Goal: Task Accomplishment & Management: Complete application form

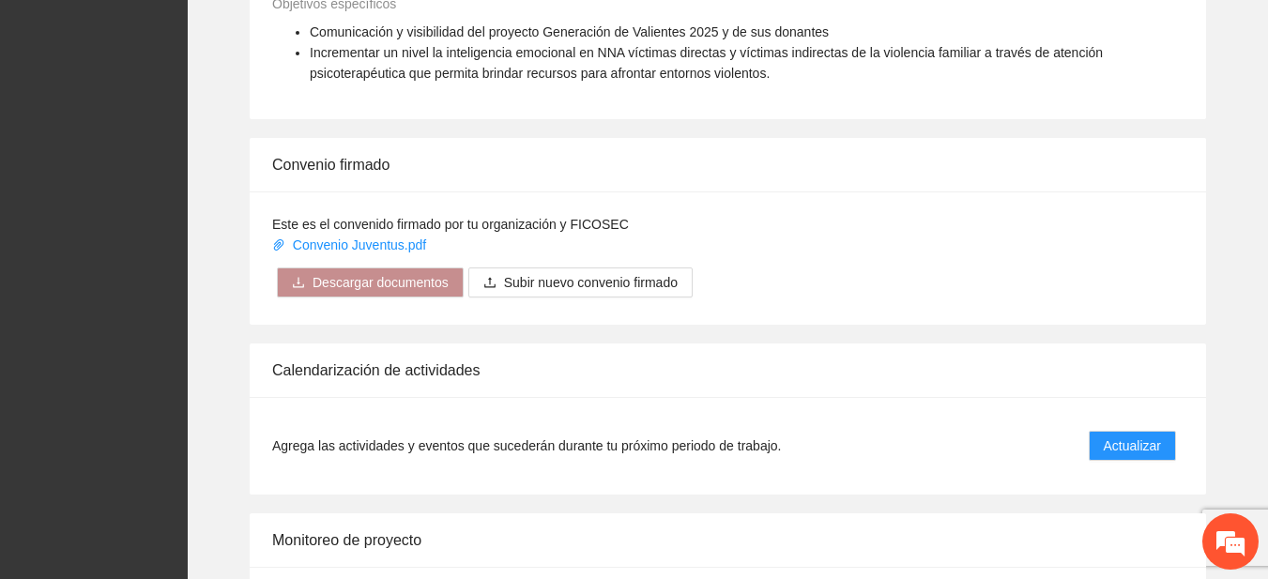
scroll to position [1444, 0]
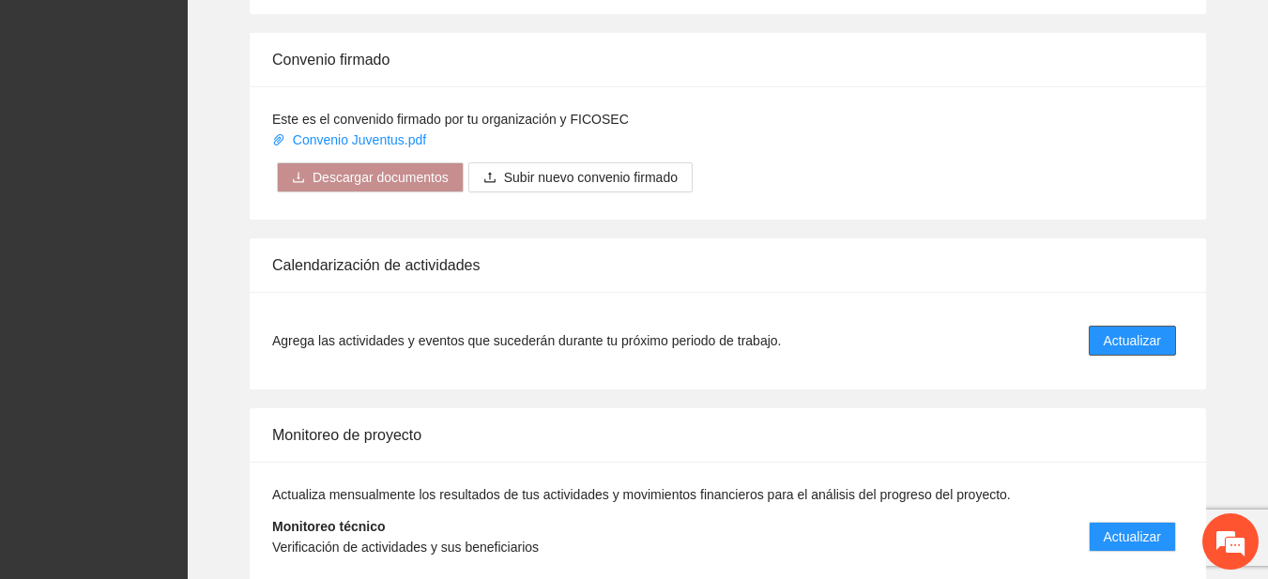
click at [1113, 348] on span "Actualizar" at bounding box center [1132, 340] width 57 height 21
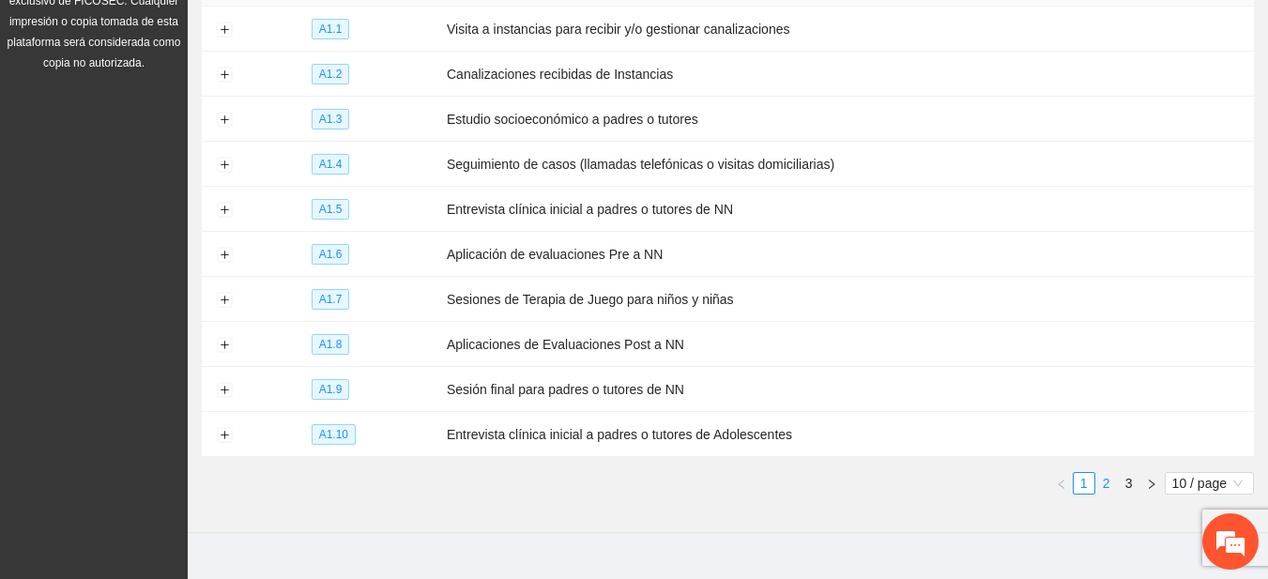
click at [1103, 473] on link "2" at bounding box center [1106, 483] width 21 height 21
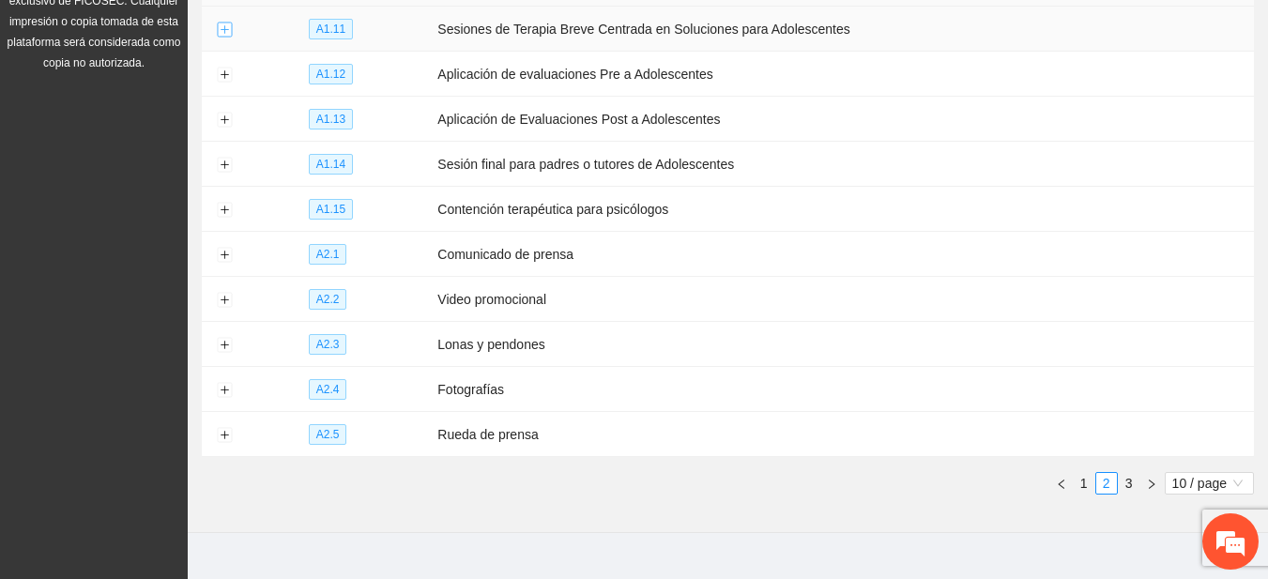
click at [225, 33] on button "Expand row" at bounding box center [224, 30] width 15 height 15
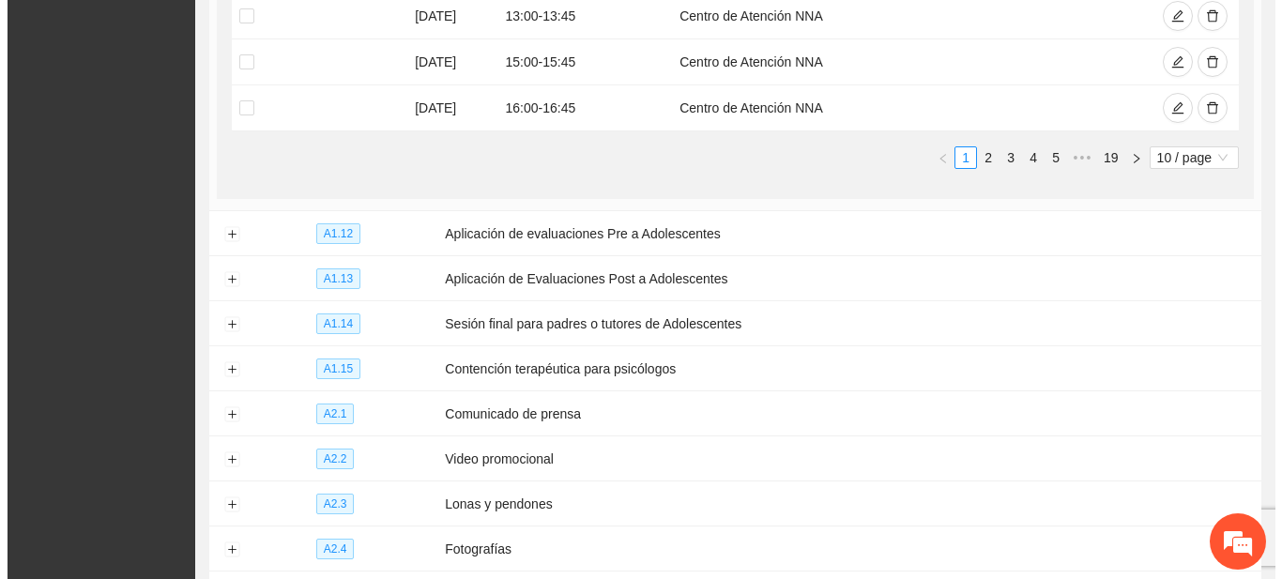
scroll to position [811, 0]
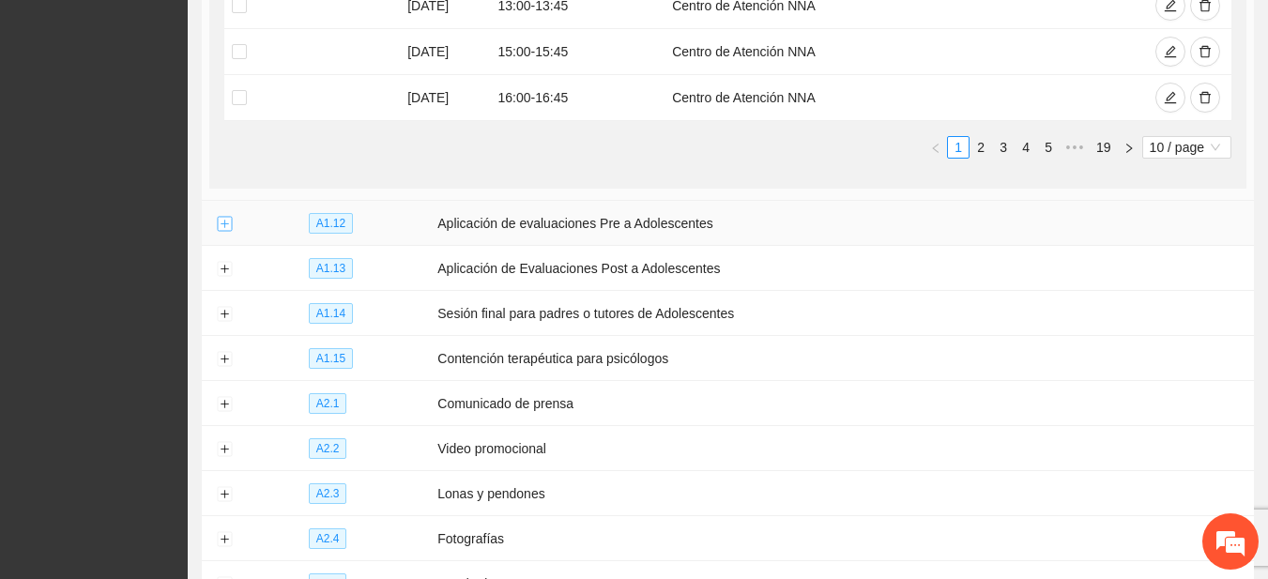
click at [225, 225] on button "Expand row" at bounding box center [224, 224] width 15 height 15
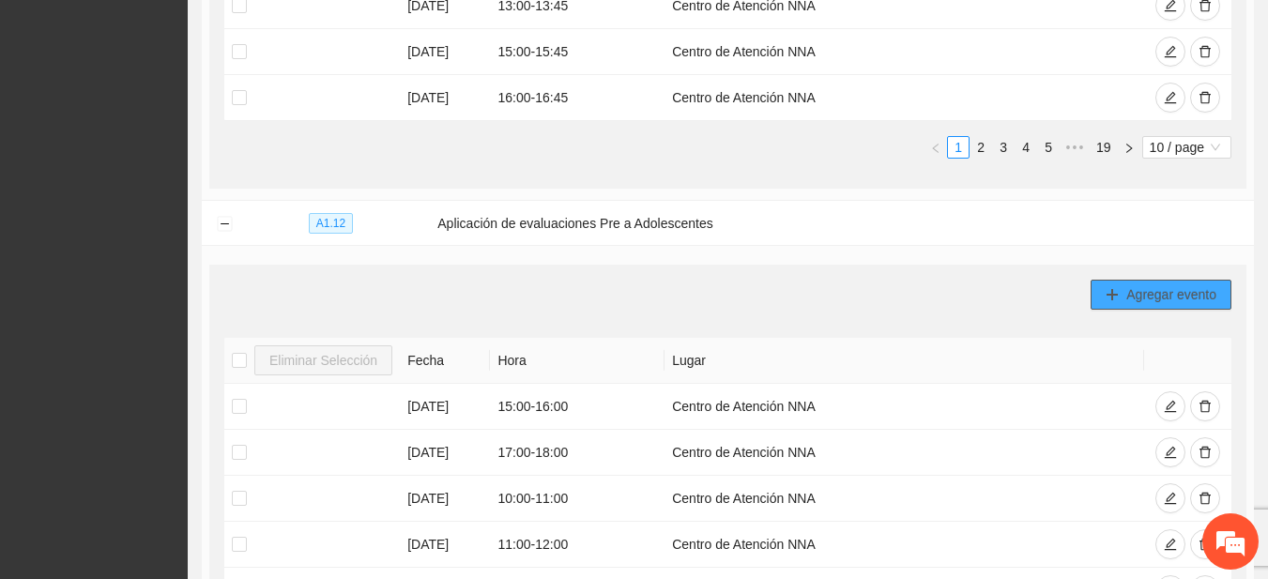
click at [1135, 285] on span "Agregar evento" at bounding box center [1171, 294] width 90 height 21
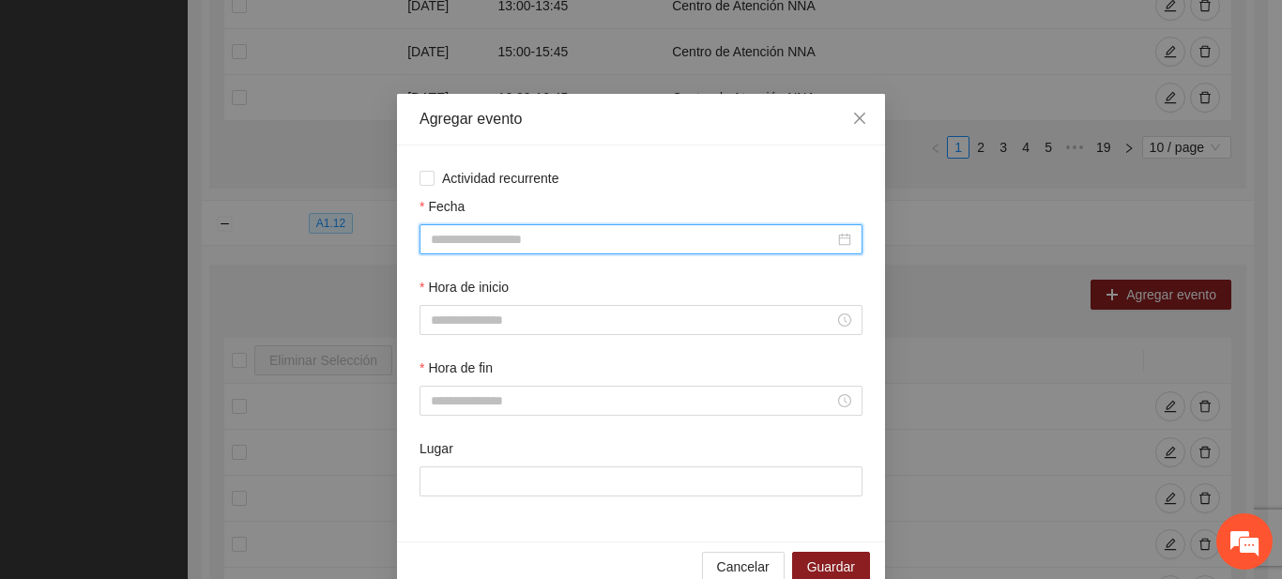
click at [564, 238] on input "Fecha" at bounding box center [633, 239] width 404 height 21
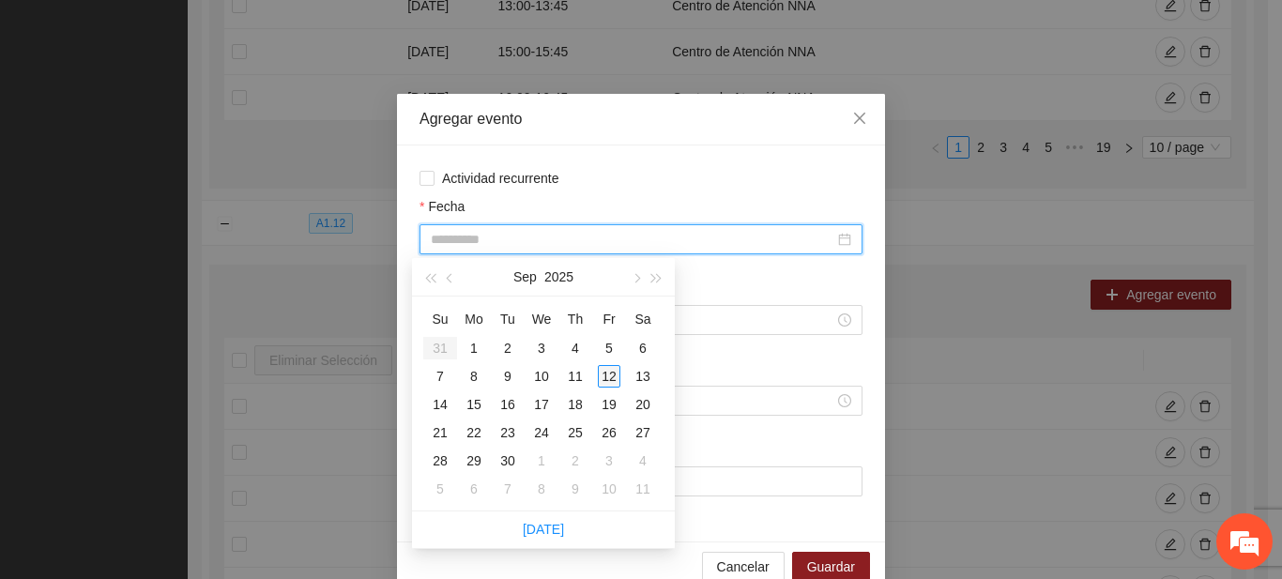
type input "**********"
click at [603, 386] on div "12" at bounding box center [609, 376] width 23 height 23
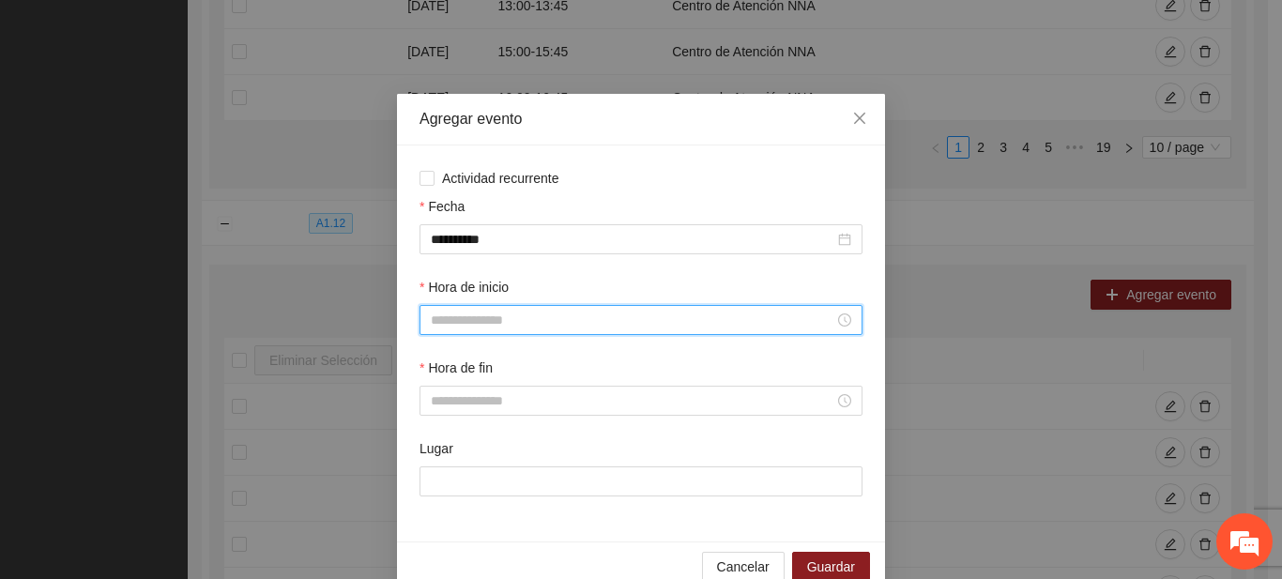
click at [512, 320] on input "Hora de inicio" at bounding box center [633, 320] width 404 height 21
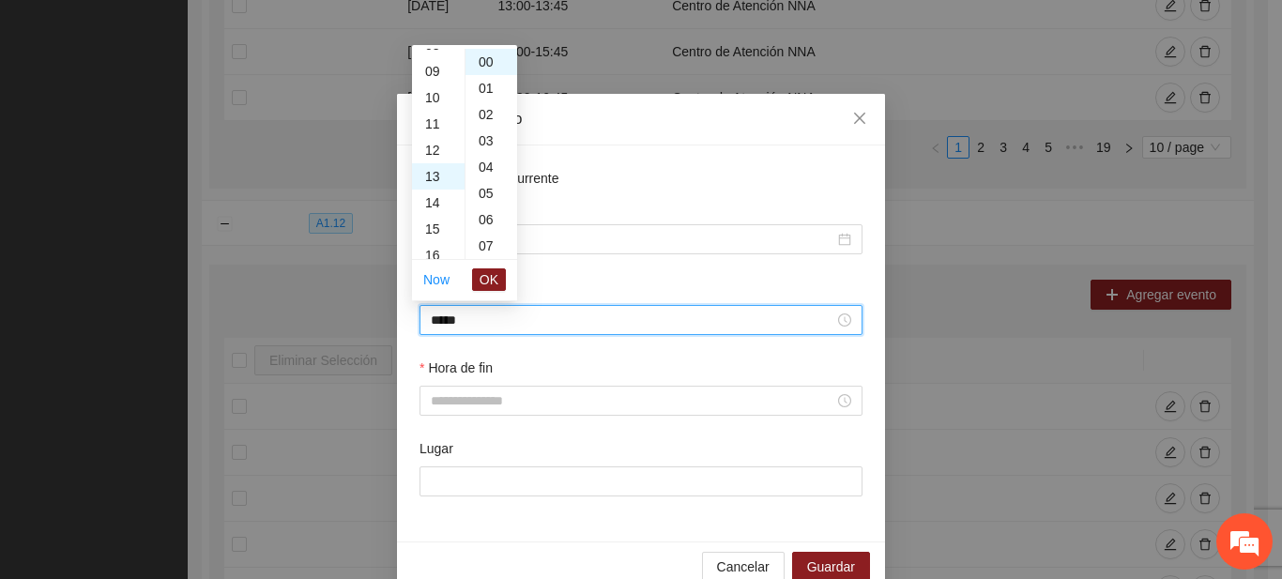
scroll to position [342, 0]
type input "*****"
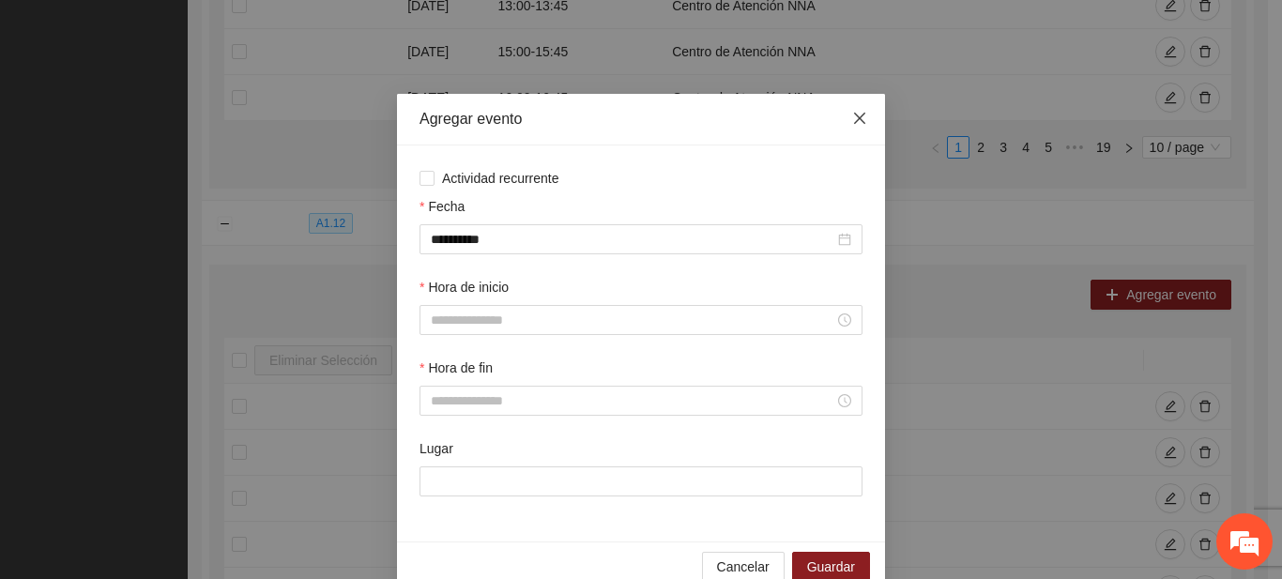
click at [836, 128] on span "Close" at bounding box center [859, 119] width 51 height 51
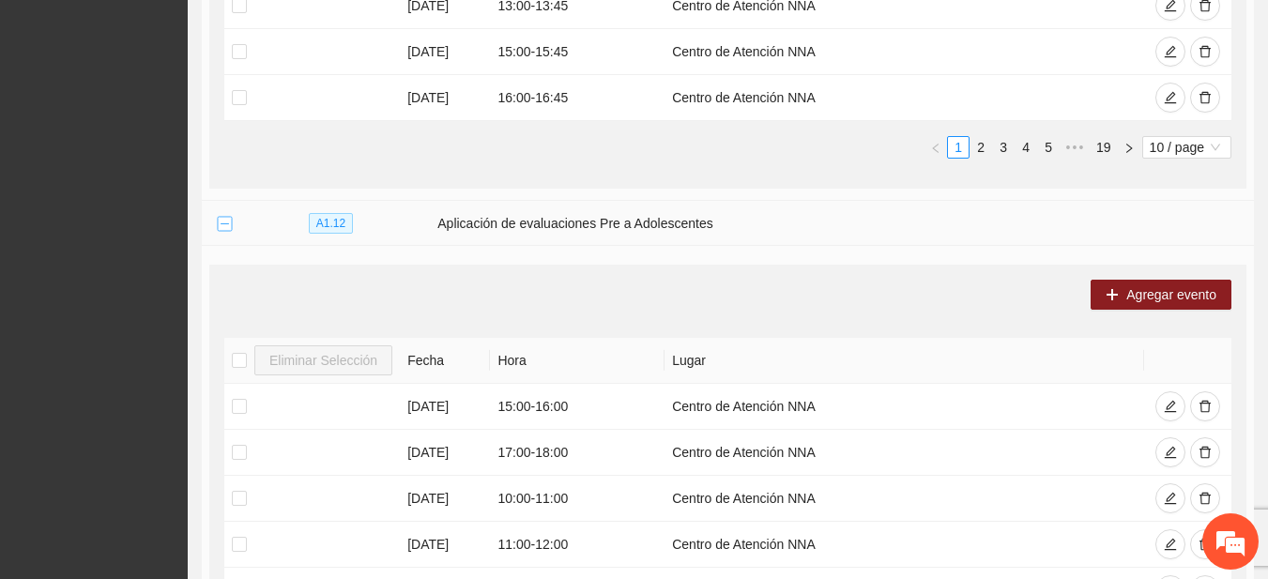
click at [228, 223] on button "Collapse row" at bounding box center [224, 224] width 15 height 15
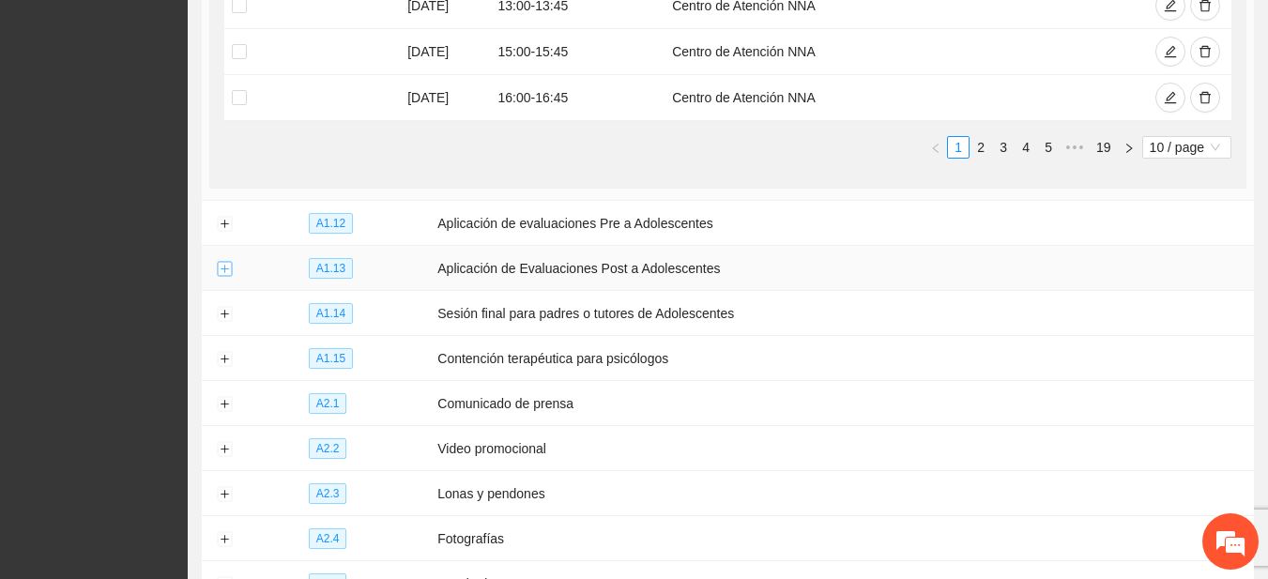
click at [224, 262] on button "Expand row" at bounding box center [224, 269] width 15 height 15
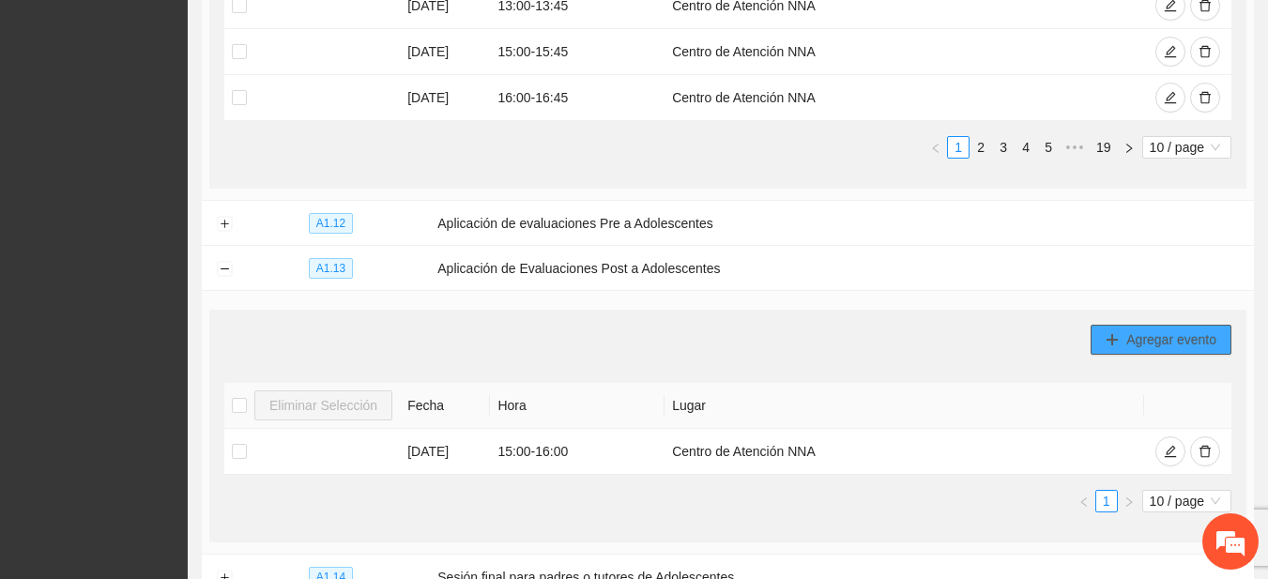
click at [1122, 340] on button "Agregar evento" at bounding box center [1161, 340] width 141 height 30
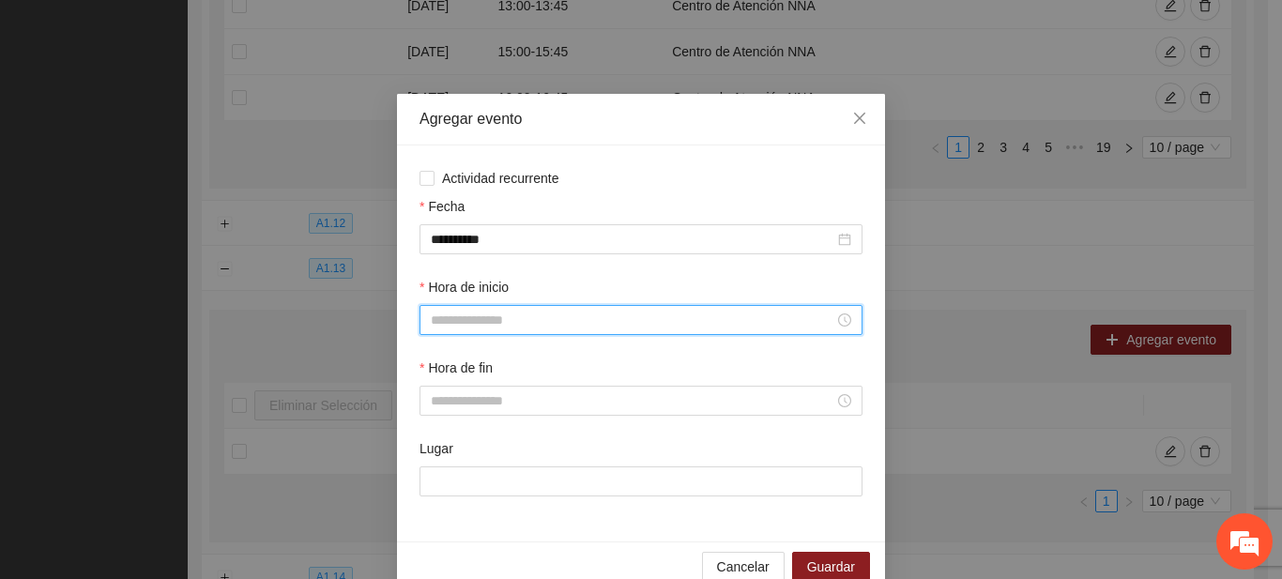
click at [581, 318] on input "Hora de inicio" at bounding box center [633, 320] width 404 height 21
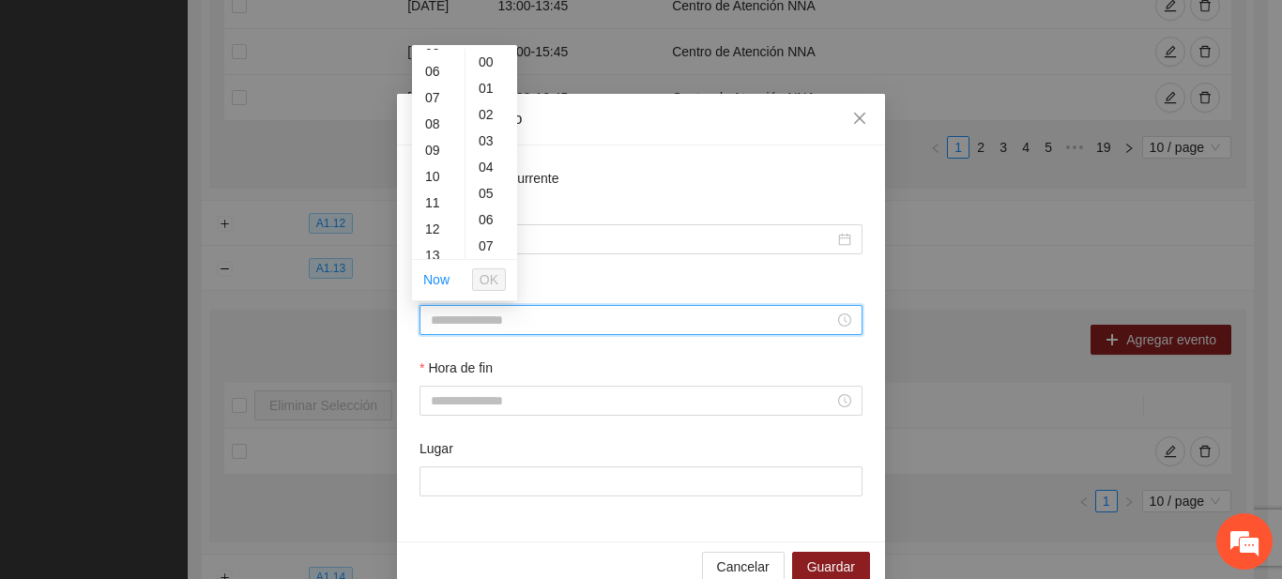
scroll to position [150, 0]
click at [429, 194] on div "11" at bounding box center [438, 201] width 53 height 26
click at [433, 321] on input "*****" at bounding box center [633, 320] width 404 height 21
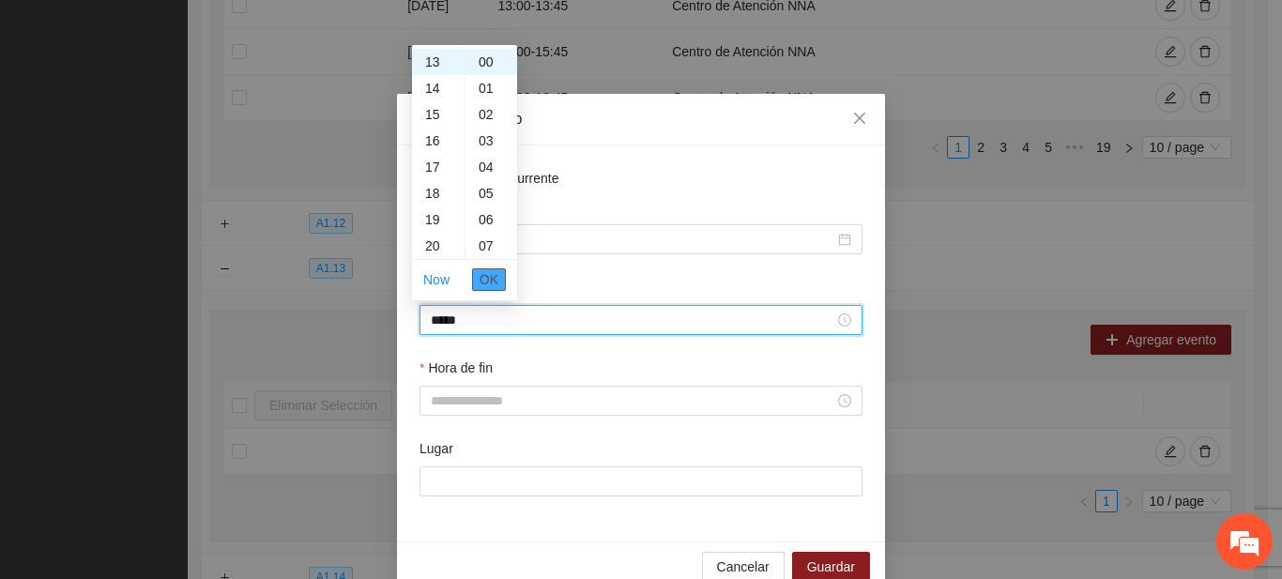
click at [493, 279] on span "OK" at bounding box center [489, 279] width 19 height 21
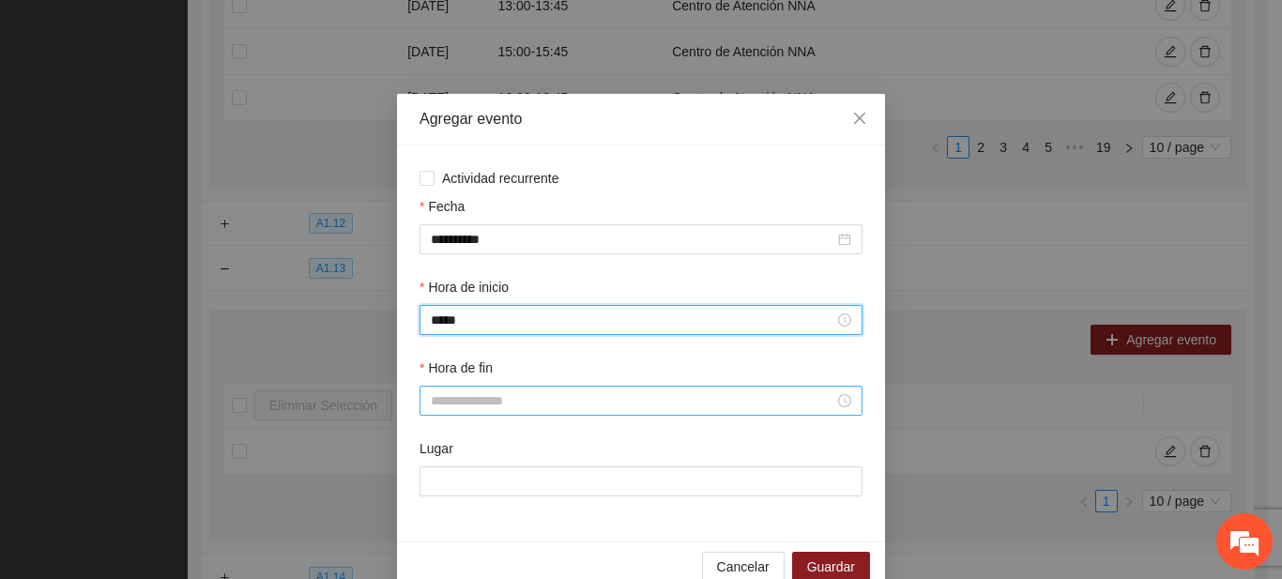
type input "*****"
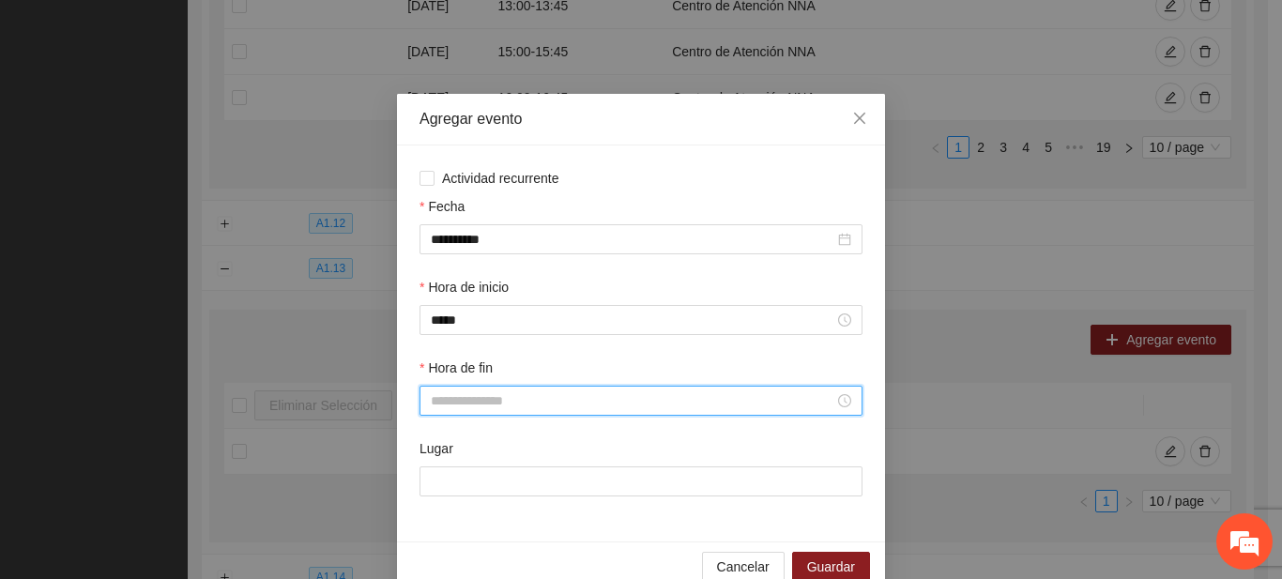
click at [454, 390] on input "Hora de fin" at bounding box center [633, 400] width 404 height 21
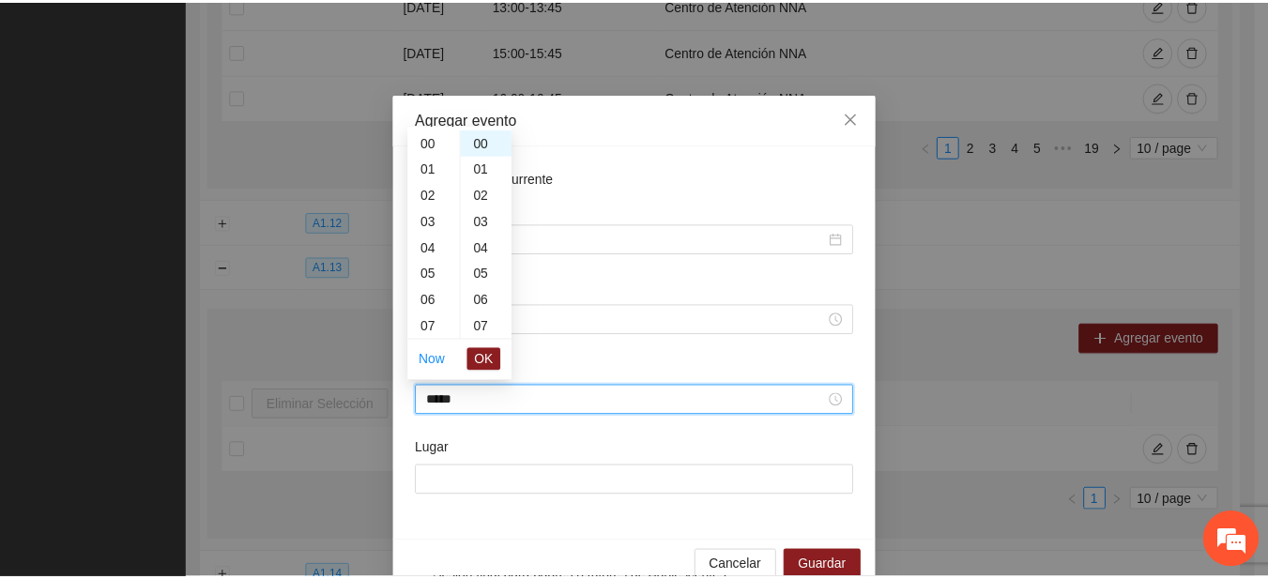
scroll to position [368, 0]
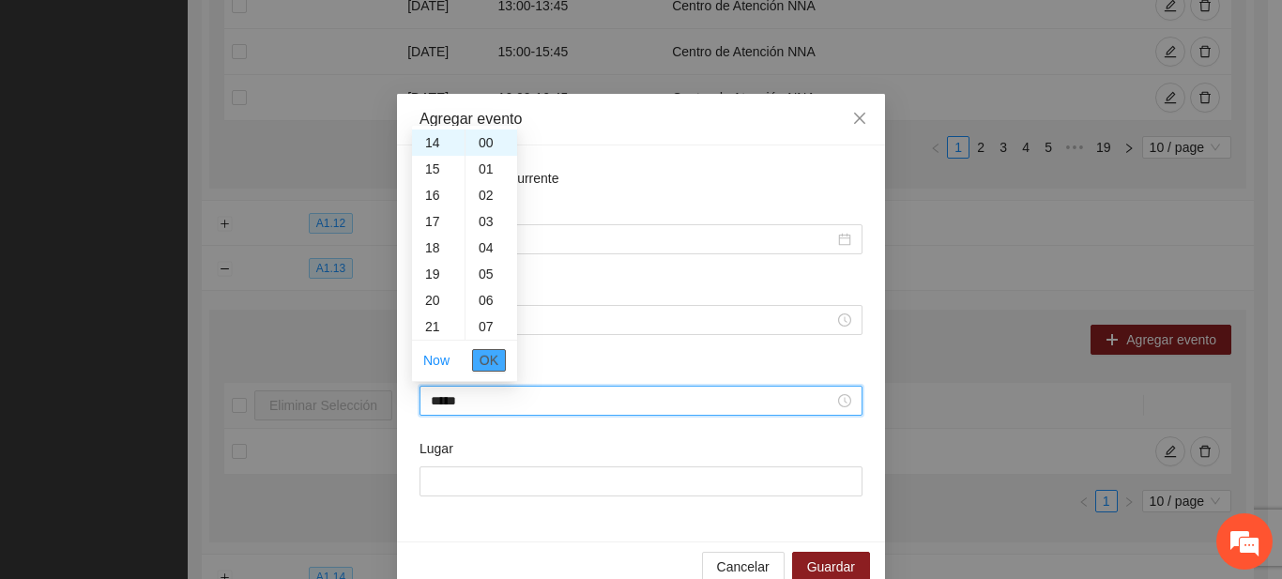
click at [483, 355] on span "OK" at bounding box center [489, 360] width 19 height 21
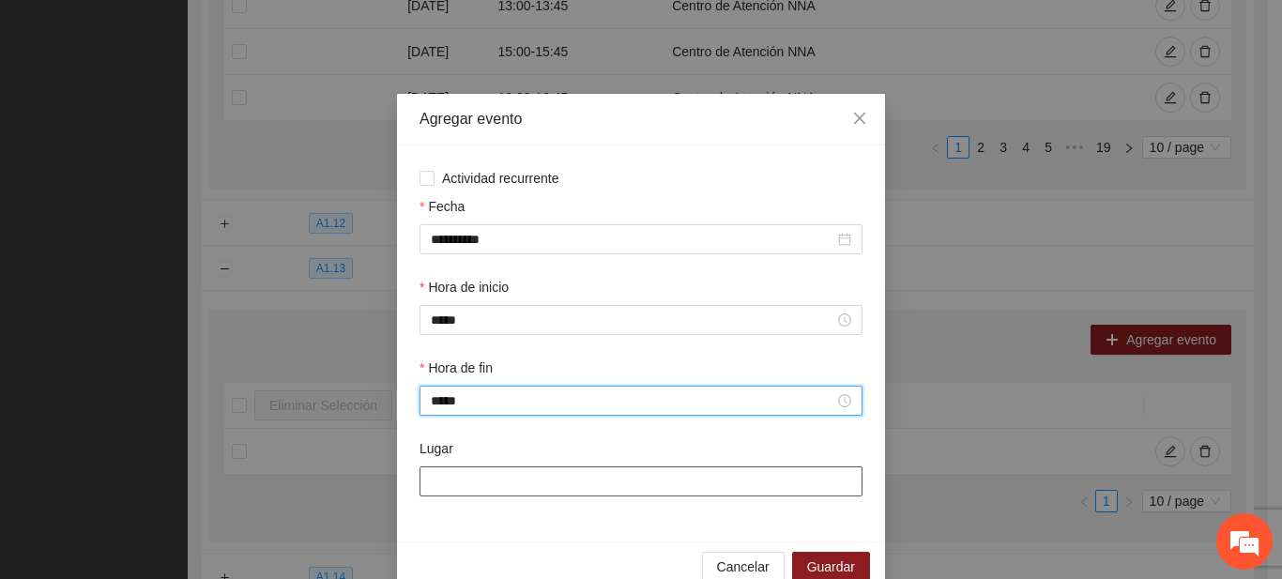
type input "*****"
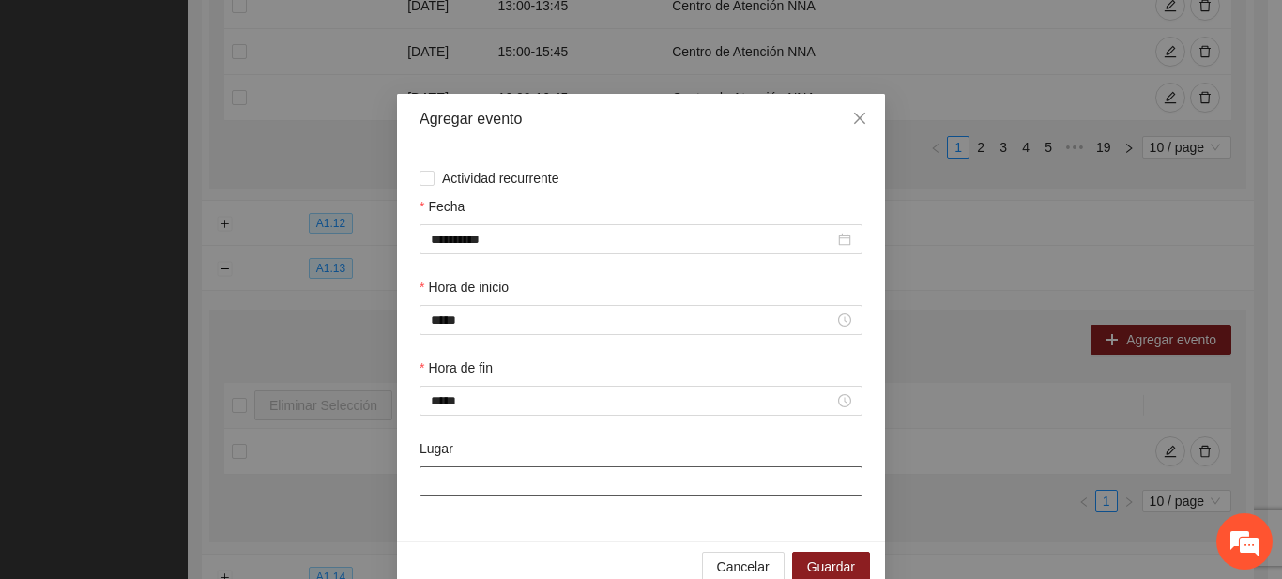
click at [446, 468] on input "Lugar" at bounding box center [641, 481] width 443 height 30
type input "**********"
click at [827, 560] on span "Guardar" at bounding box center [831, 567] width 48 height 21
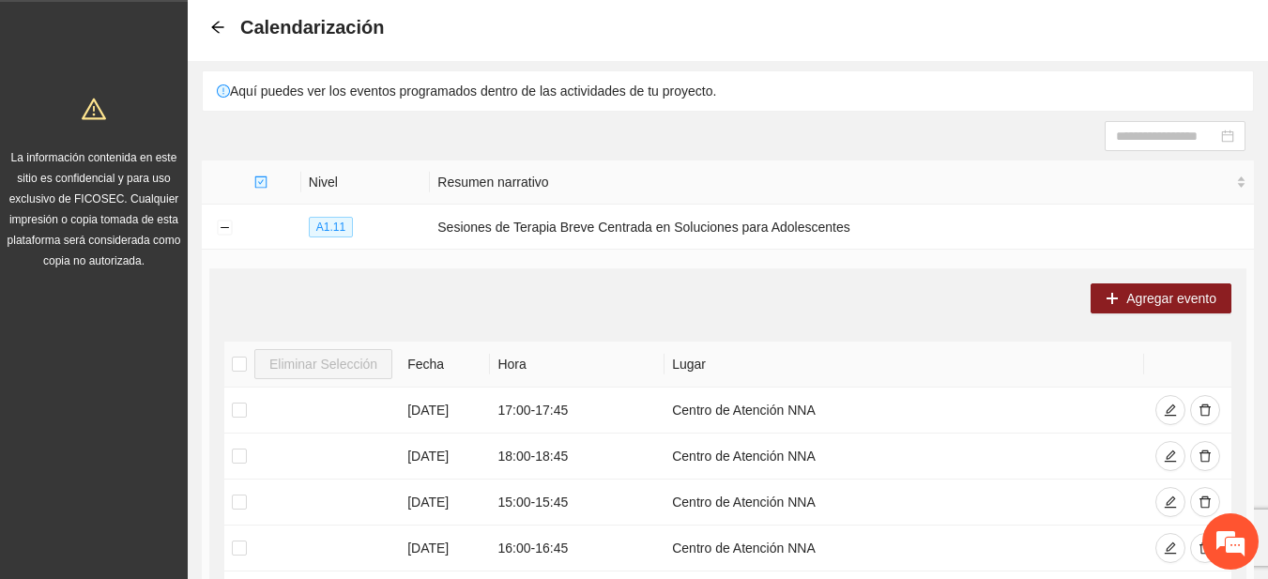
scroll to position [0, 0]
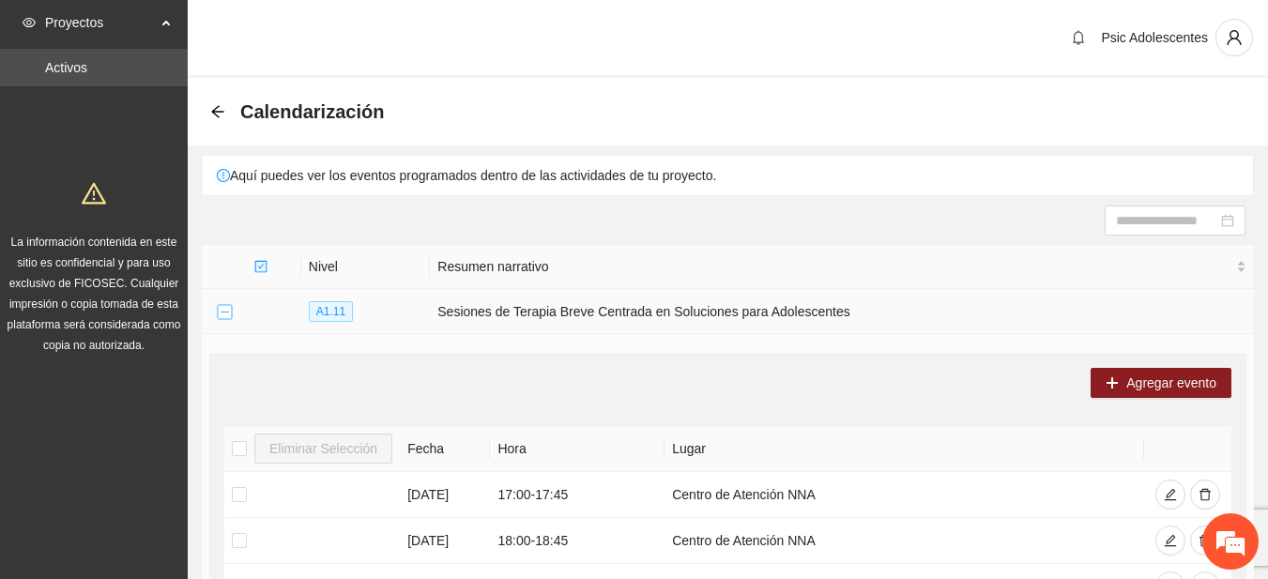
click at [228, 305] on button "Collapse row" at bounding box center [224, 312] width 15 height 15
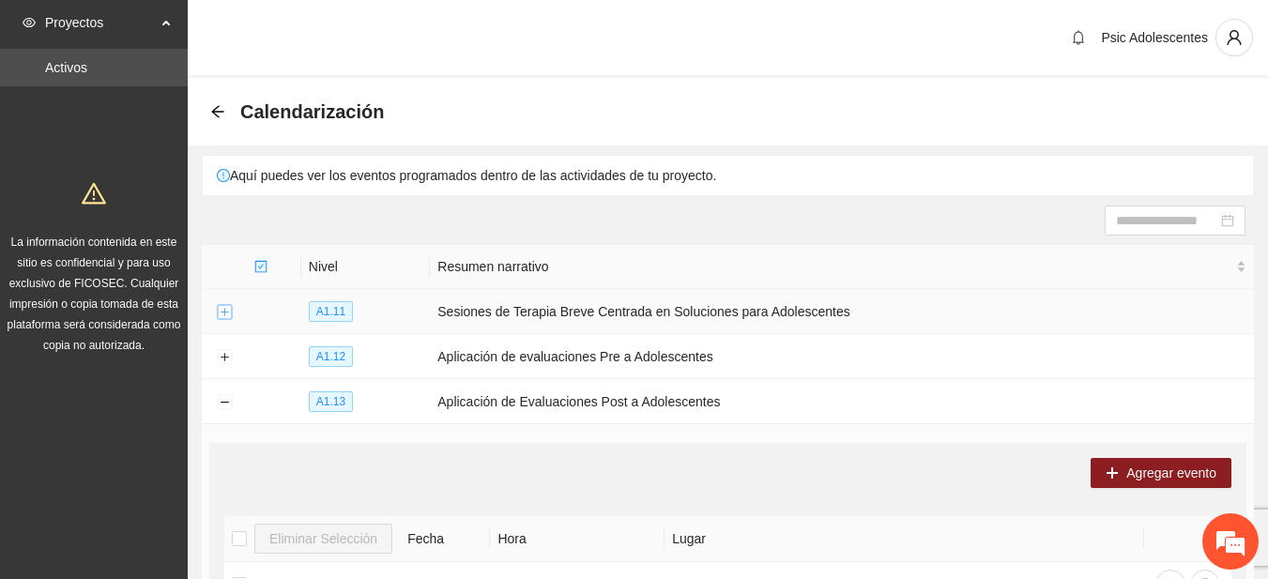
click at [228, 305] on button "Expand row" at bounding box center [224, 312] width 15 height 15
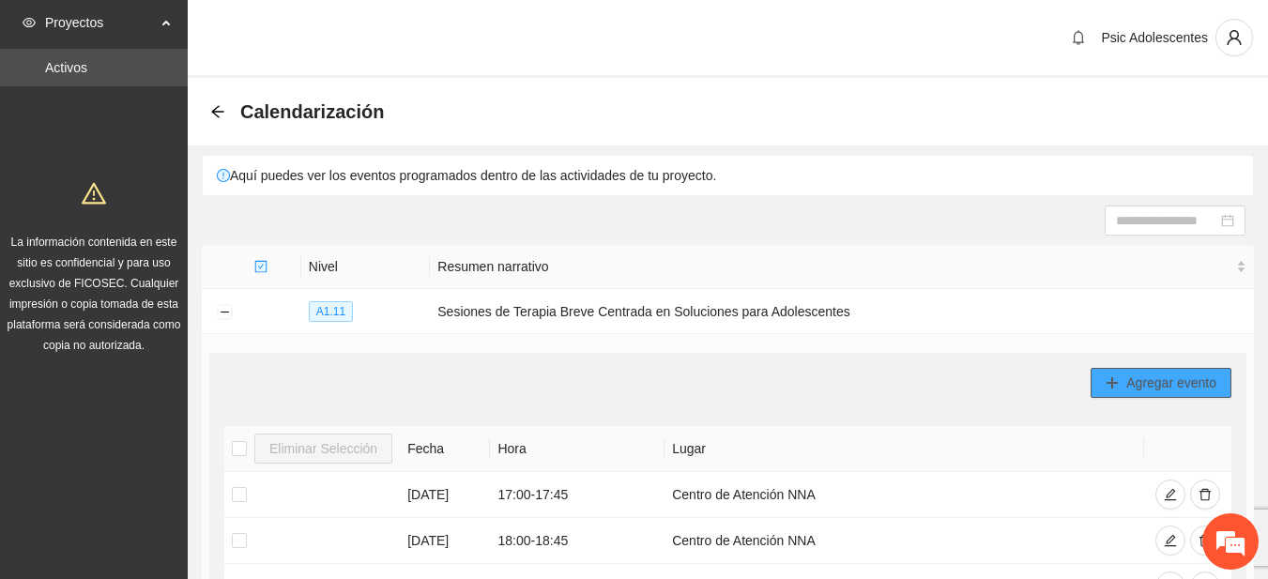
click at [1112, 393] on button "Agregar evento" at bounding box center [1161, 383] width 141 height 30
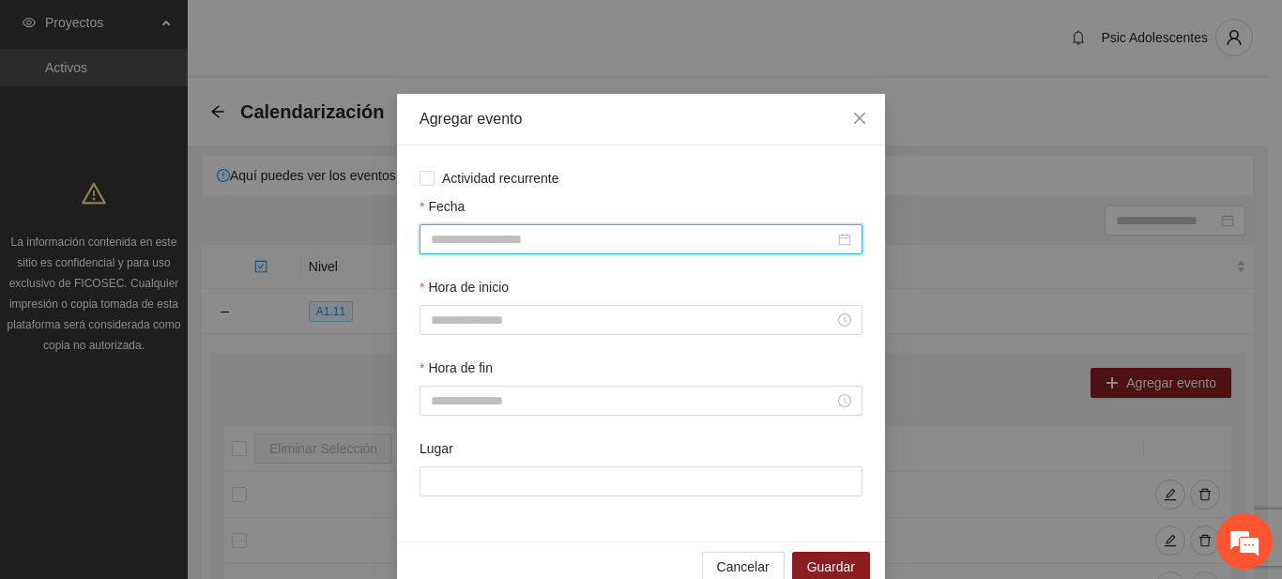
click at [491, 248] on input "Fecha" at bounding box center [633, 239] width 404 height 21
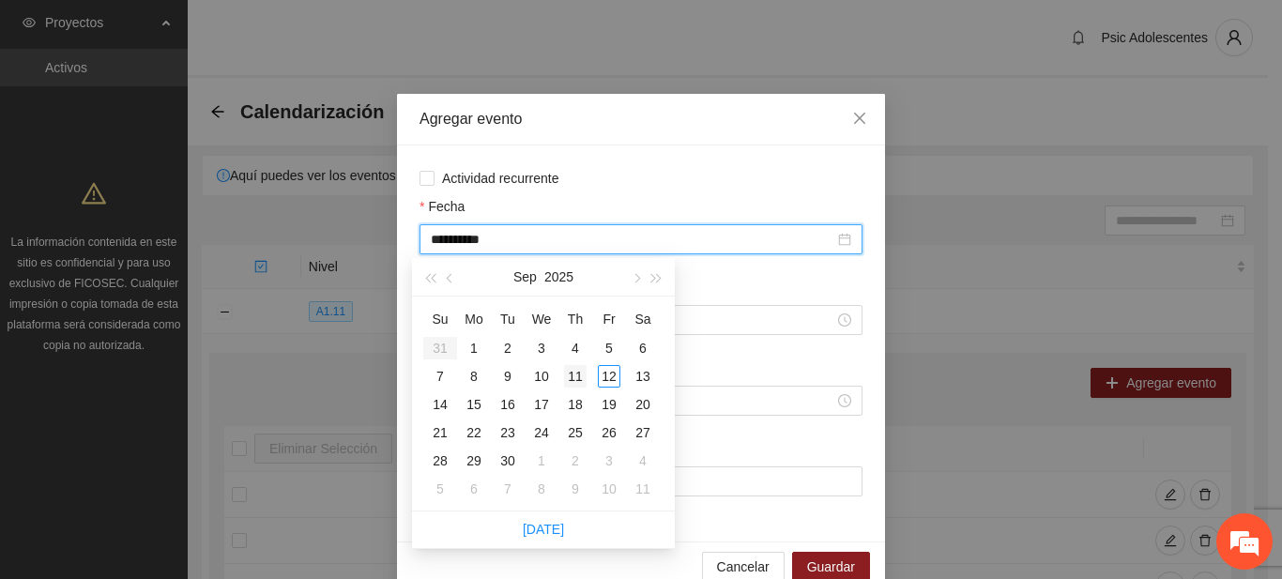
type input "**********"
click at [579, 373] on div "11" at bounding box center [575, 376] width 23 height 23
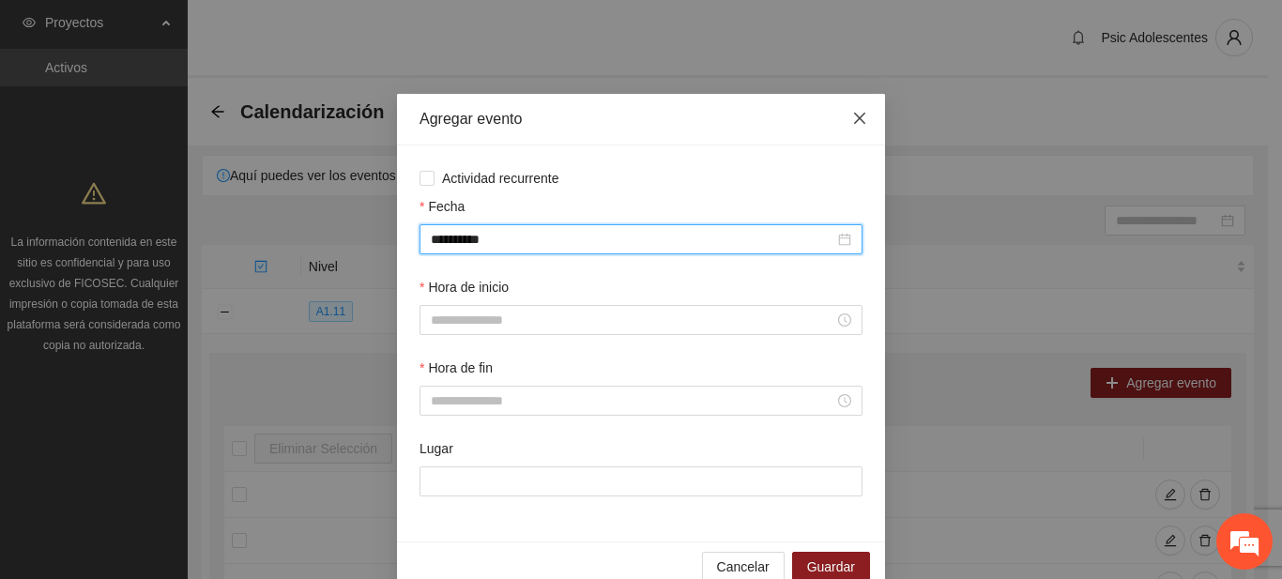
click at [852, 121] on icon "close" at bounding box center [859, 118] width 15 height 15
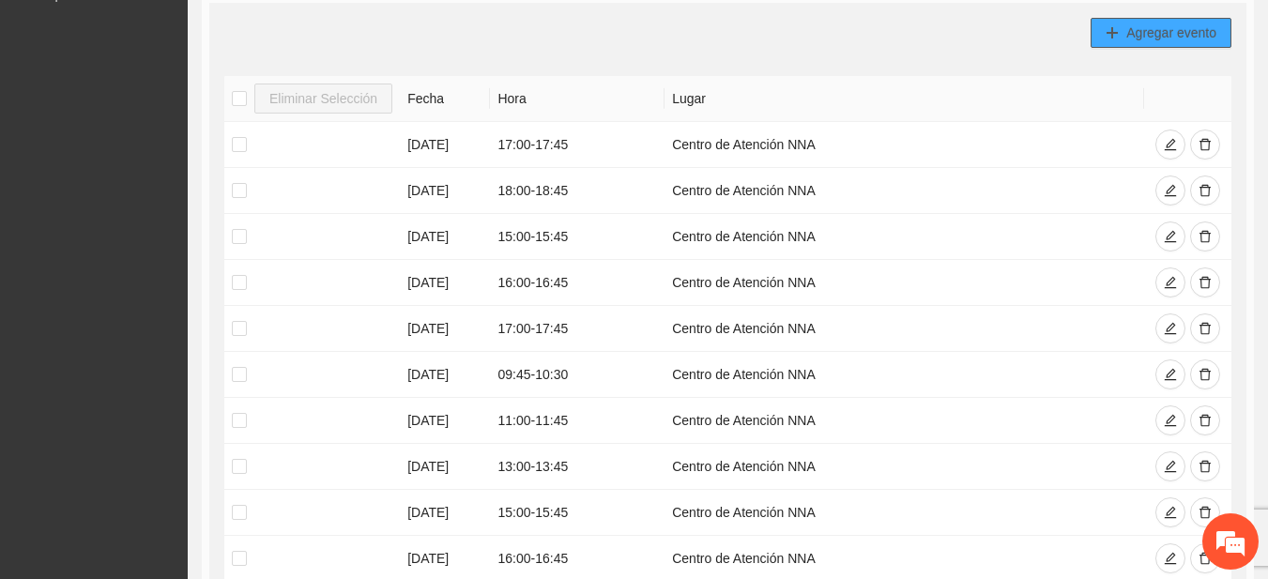
scroll to position [502, 0]
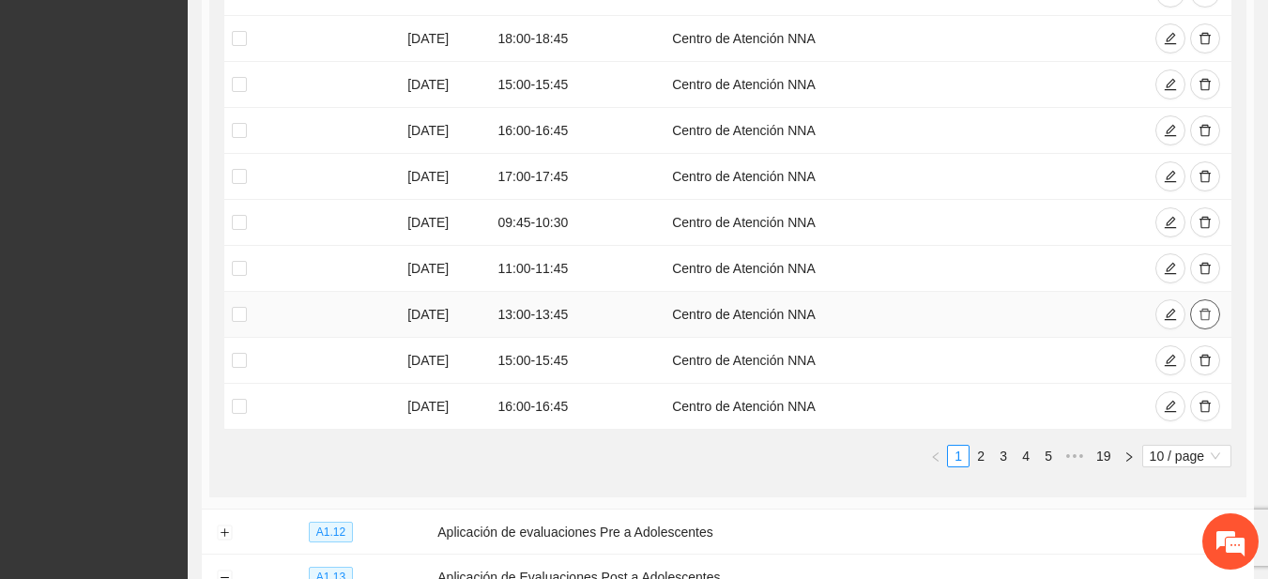
click at [1200, 318] on icon "delete" at bounding box center [1204, 315] width 11 height 12
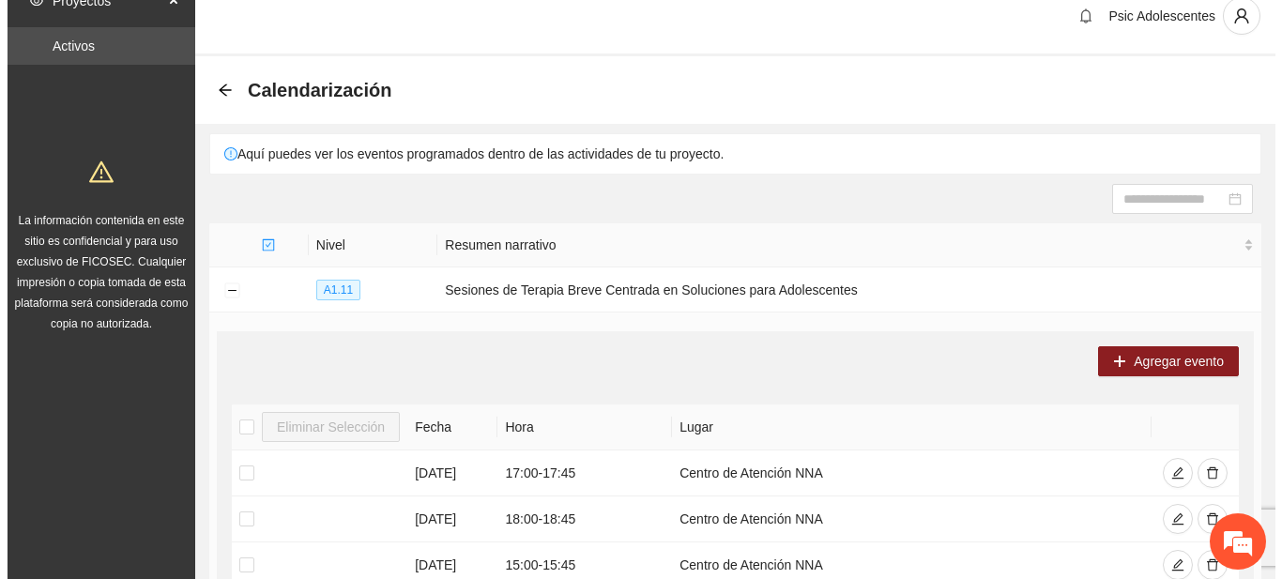
scroll to position [15, 0]
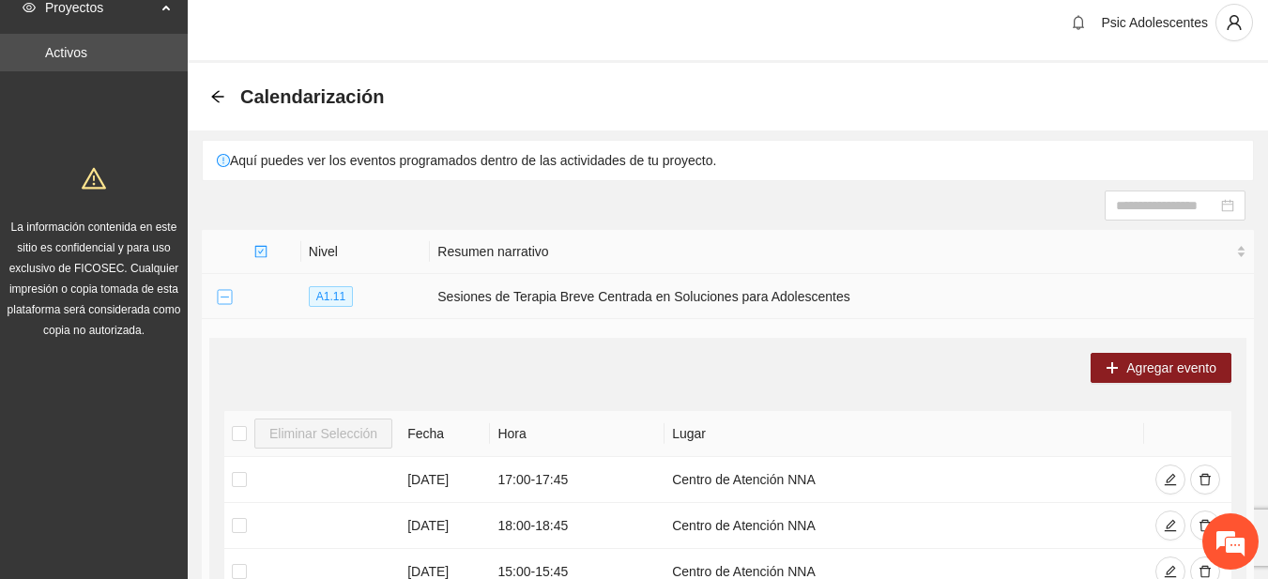
click at [218, 296] on button "Collapse row" at bounding box center [224, 297] width 15 height 15
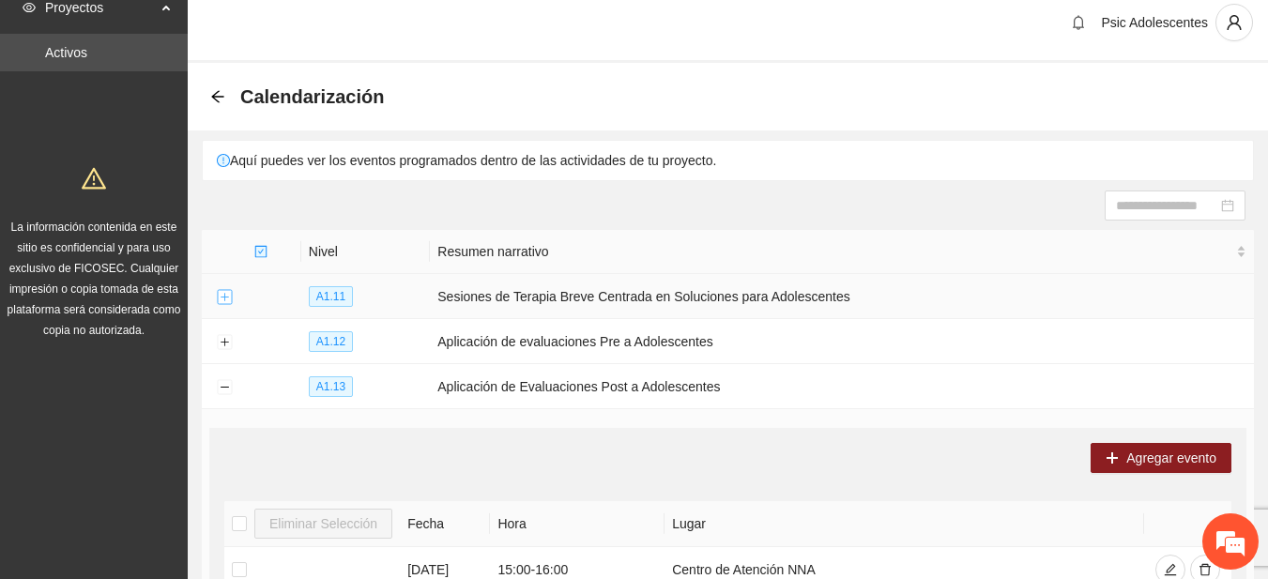
click at [226, 293] on button "Expand row" at bounding box center [224, 297] width 15 height 15
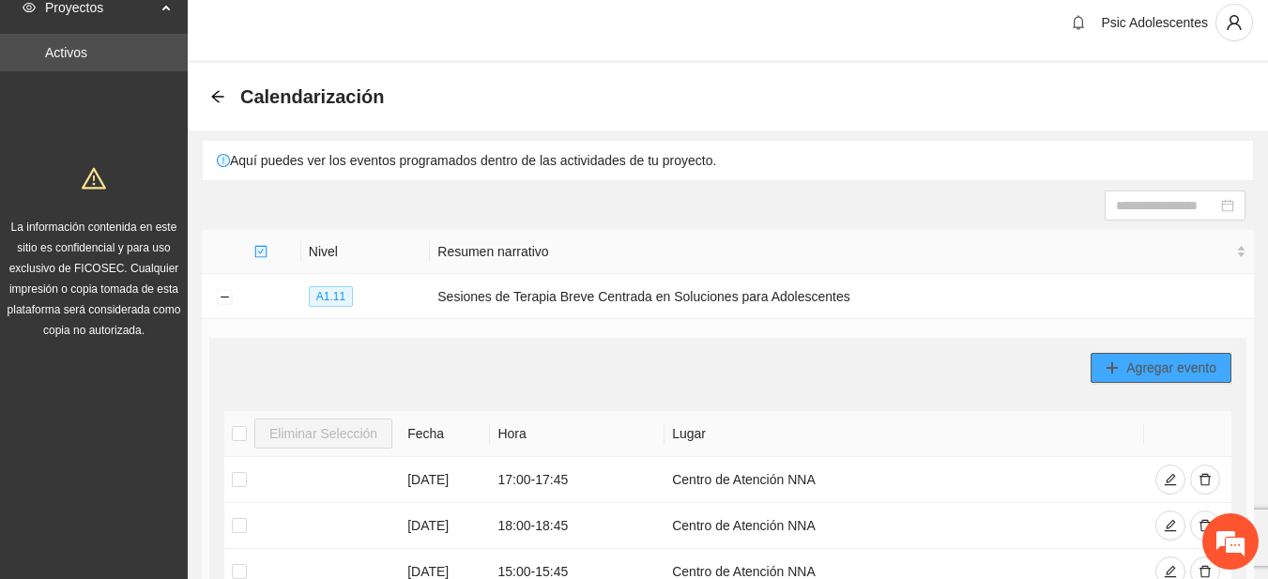
click at [1105, 363] on button "Agregar evento" at bounding box center [1161, 368] width 141 height 30
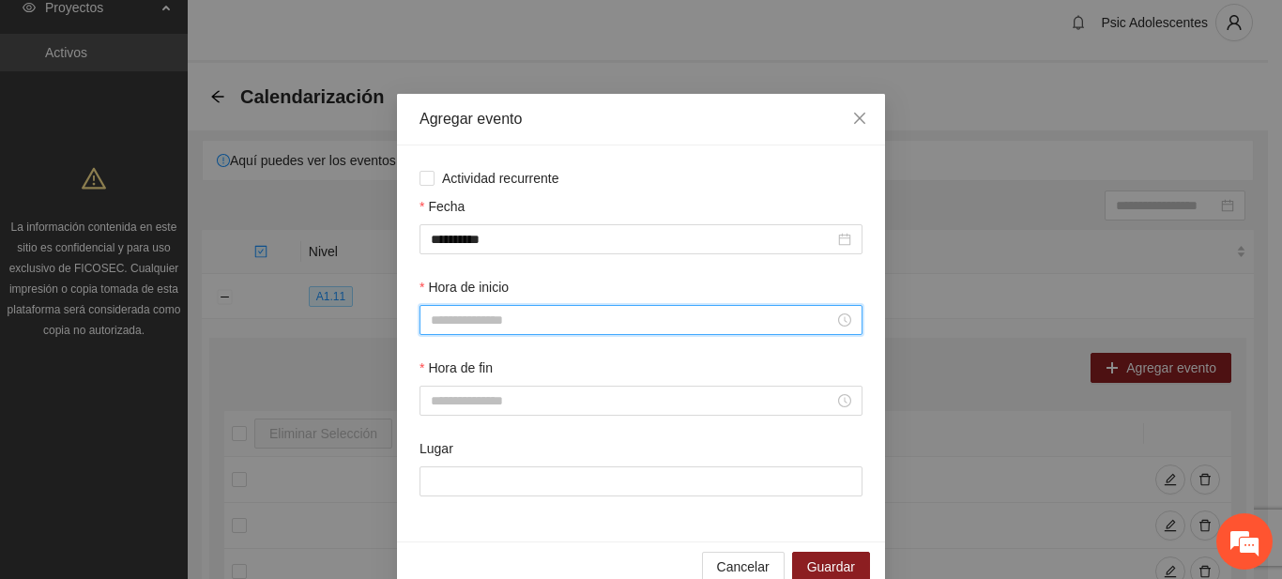
click at [573, 316] on input "Hora de inicio" at bounding box center [633, 320] width 404 height 21
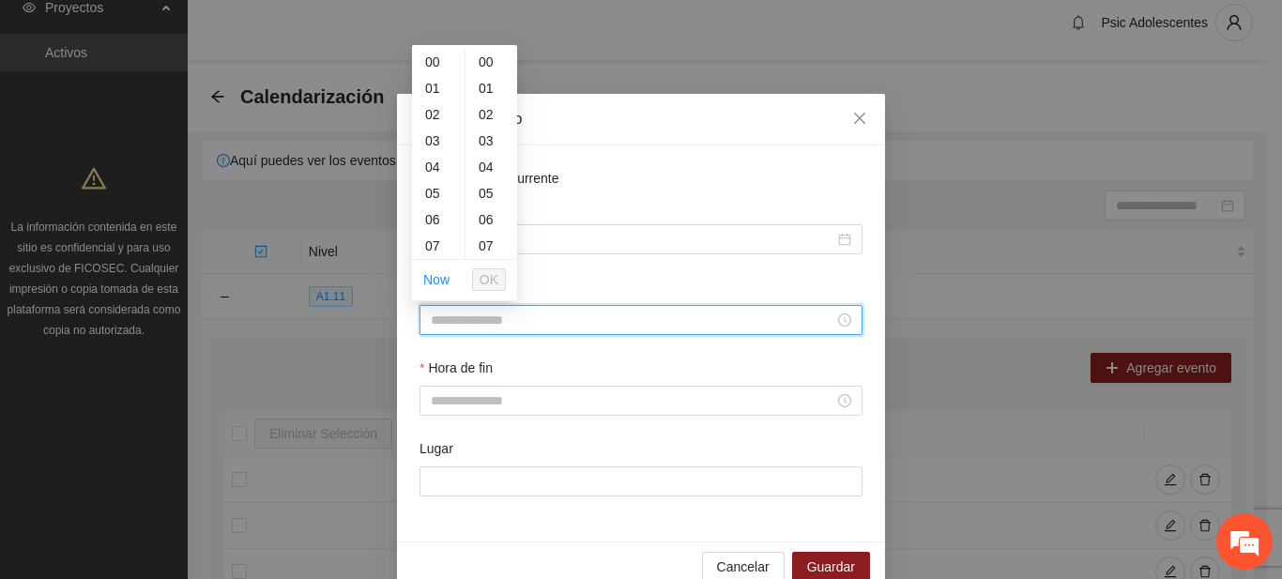
click at [447, 319] on input "Hora de inicio" at bounding box center [633, 320] width 404 height 21
click at [479, 280] on button "OK" at bounding box center [489, 279] width 34 height 23
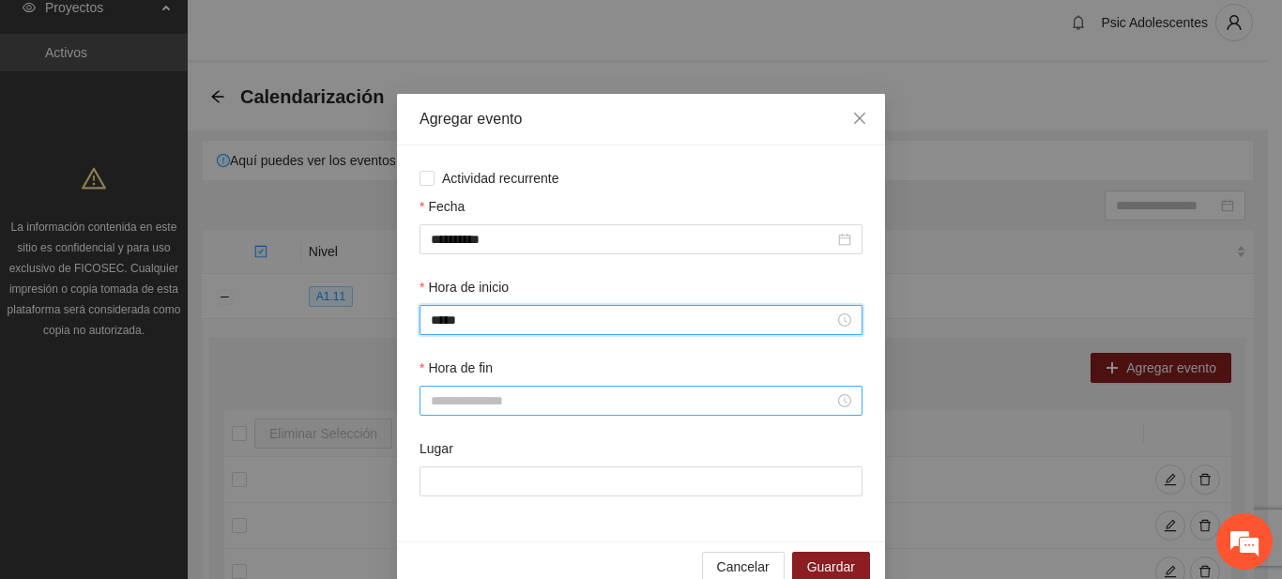
type input "*****"
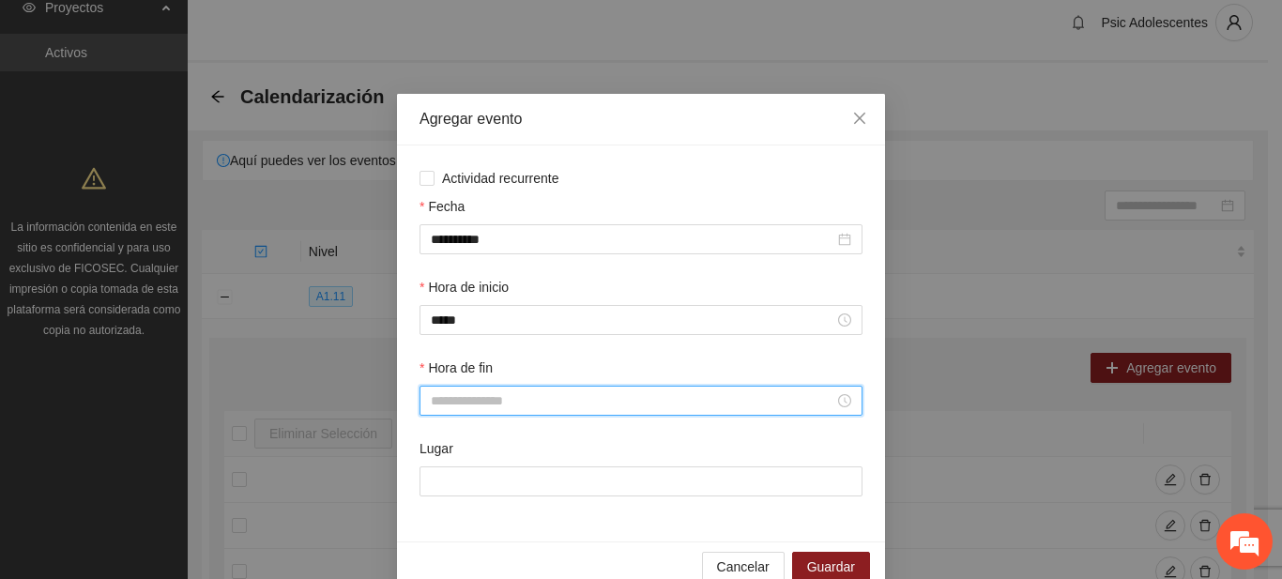
click at [443, 401] on input "Hora de fin" at bounding box center [633, 400] width 404 height 21
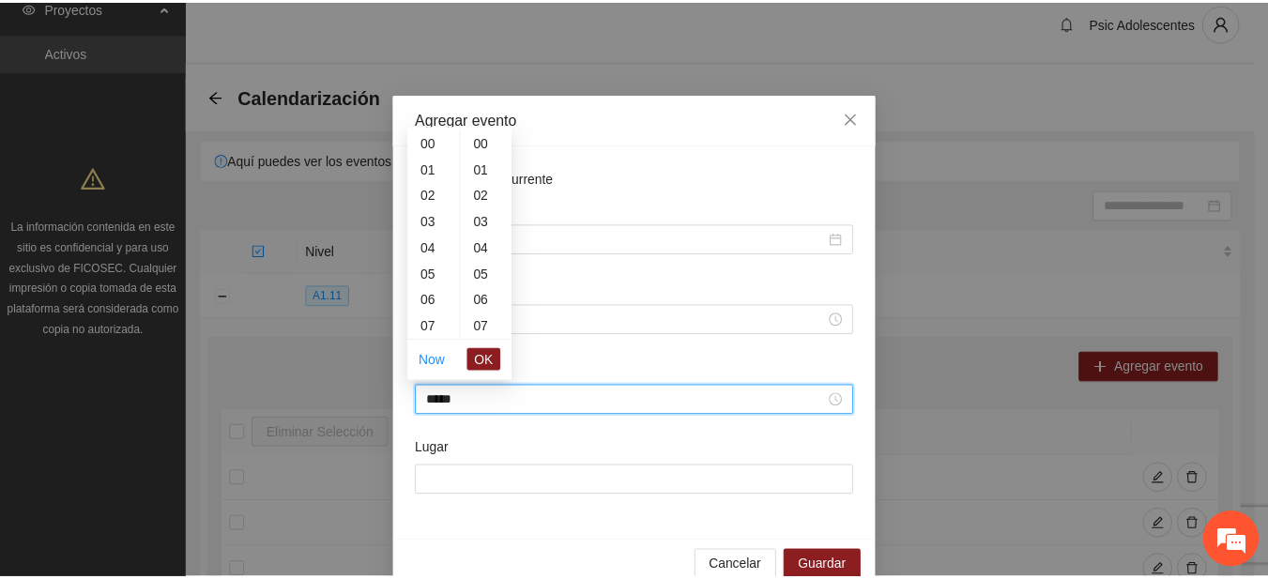
scroll to position [1183, 0]
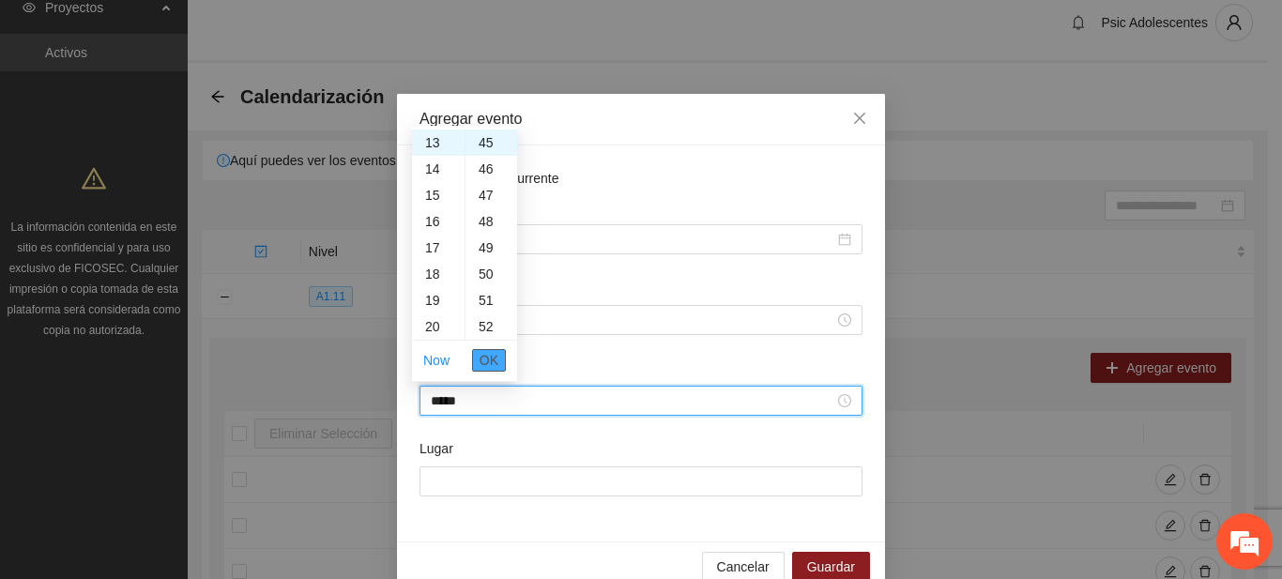
click at [484, 364] on span "OK" at bounding box center [489, 360] width 19 height 21
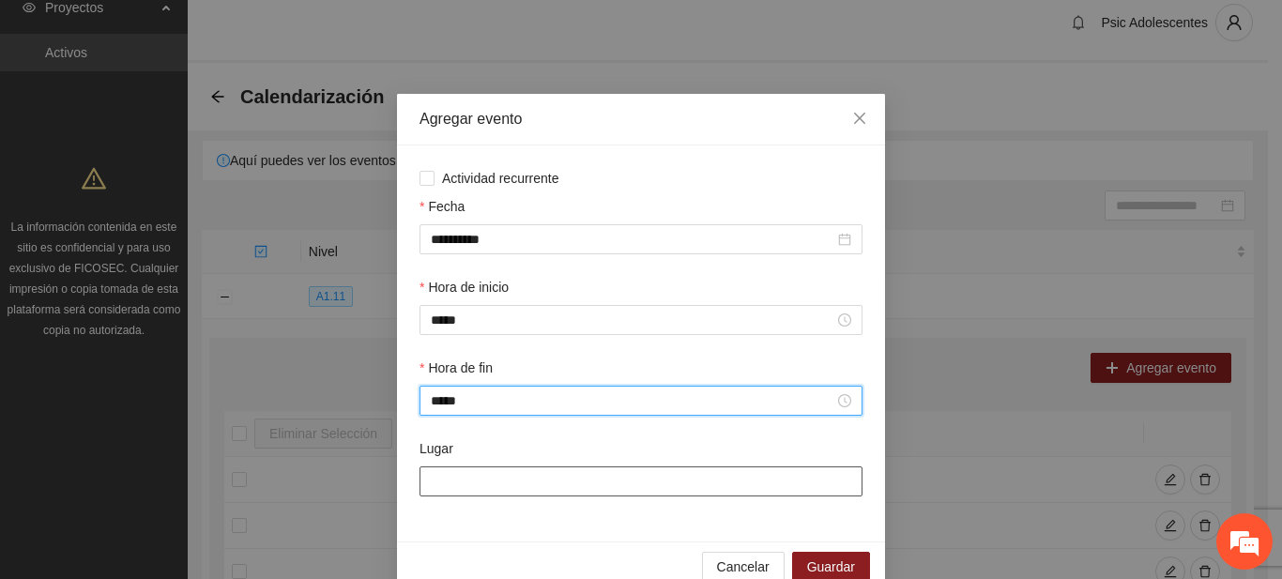
type input "*****"
click at [465, 467] on input "Lugar" at bounding box center [641, 481] width 443 height 30
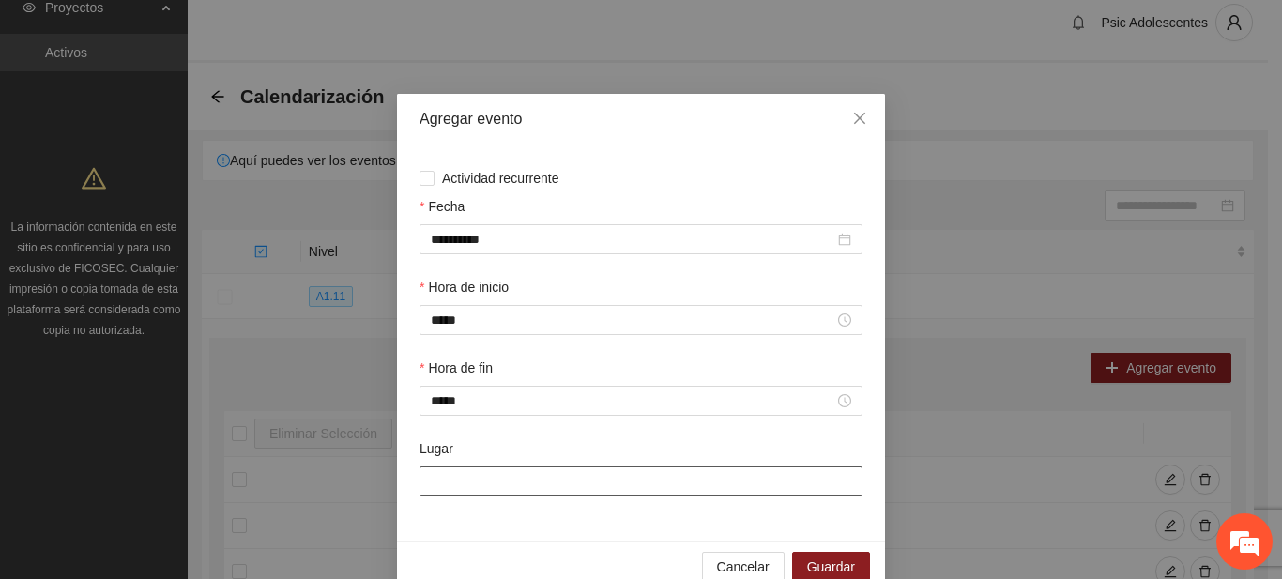
type input "**********"
click at [817, 561] on span "Guardar" at bounding box center [831, 567] width 48 height 21
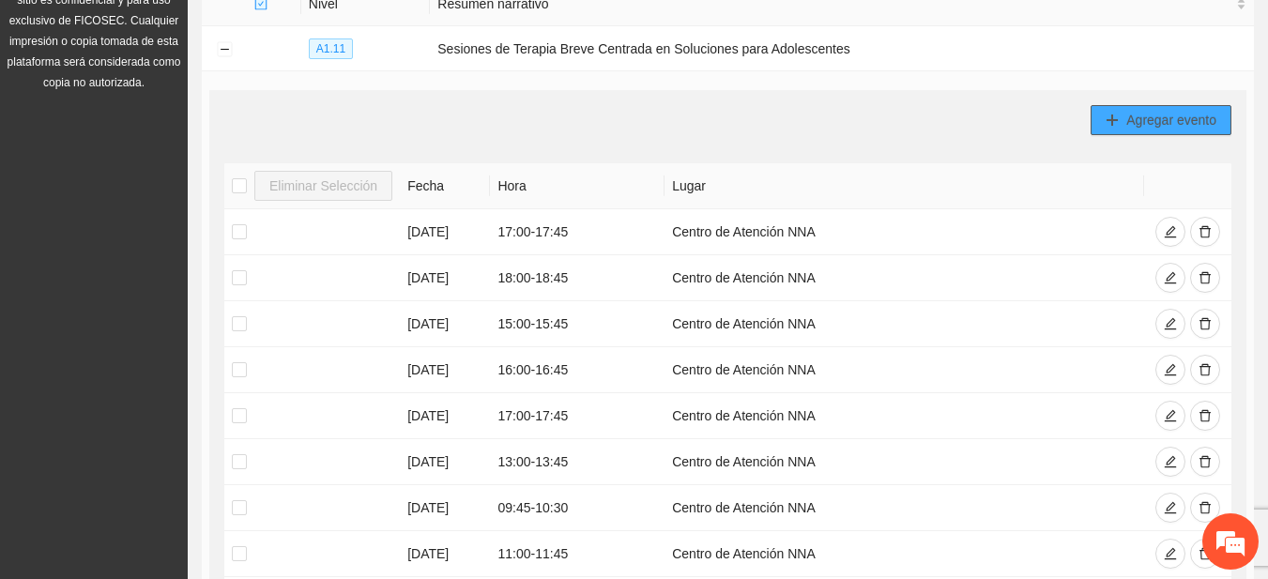
scroll to position [0, 0]
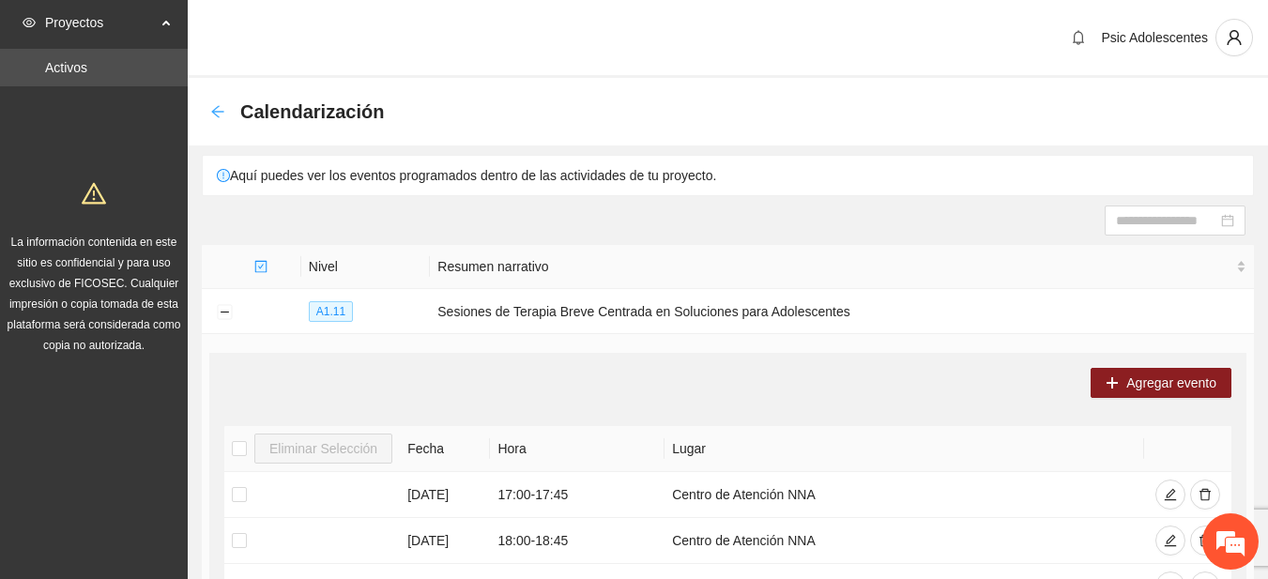
click at [220, 114] on icon "arrow-left" at bounding box center [217, 111] width 15 height 15
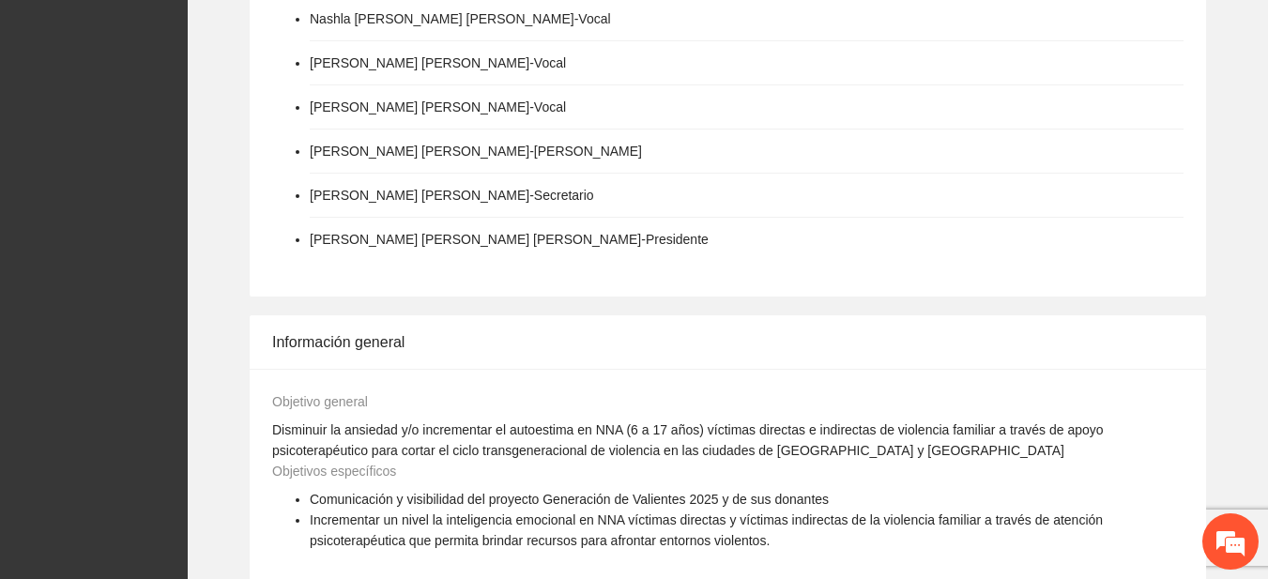
scroll to position [1528, 0]
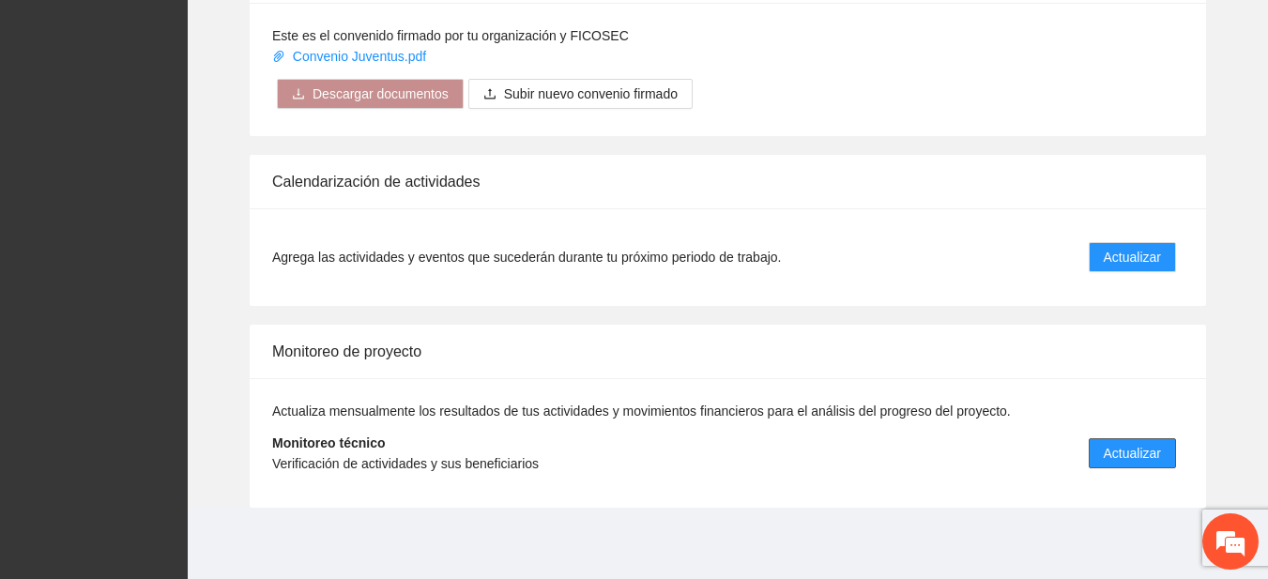
click at [1123, 459] on span "Actualizar" at bounding box center [1132, 453] width 57 height 21
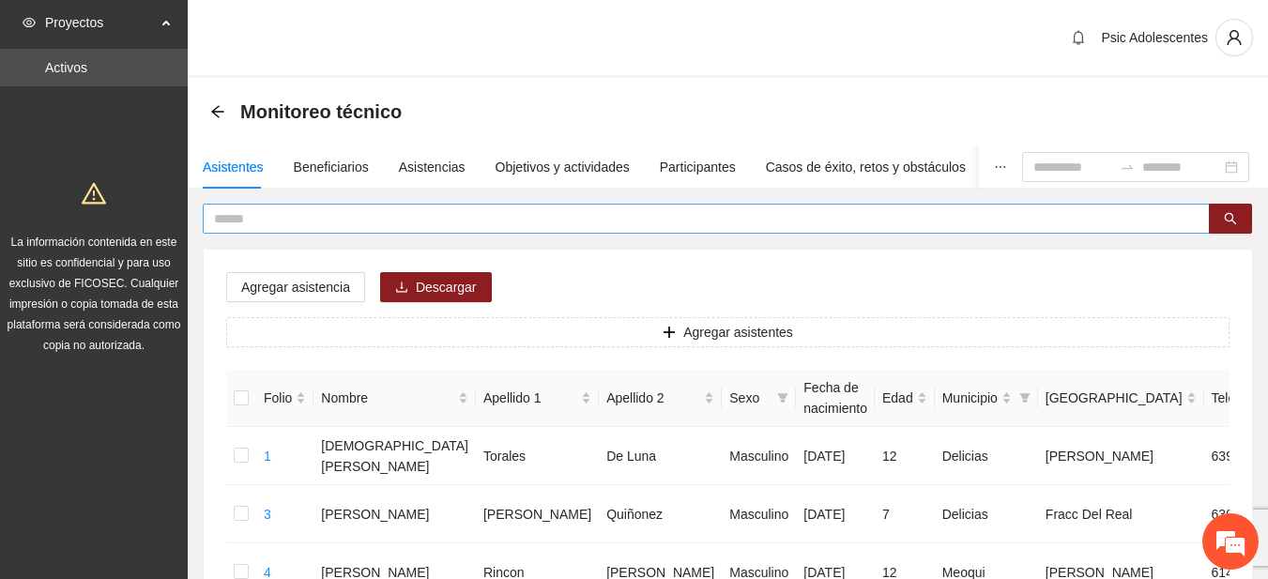
click at [330, 207] on span at bounding box center [706, 219] width 1007 height 30
type input "*"
type input "**********"
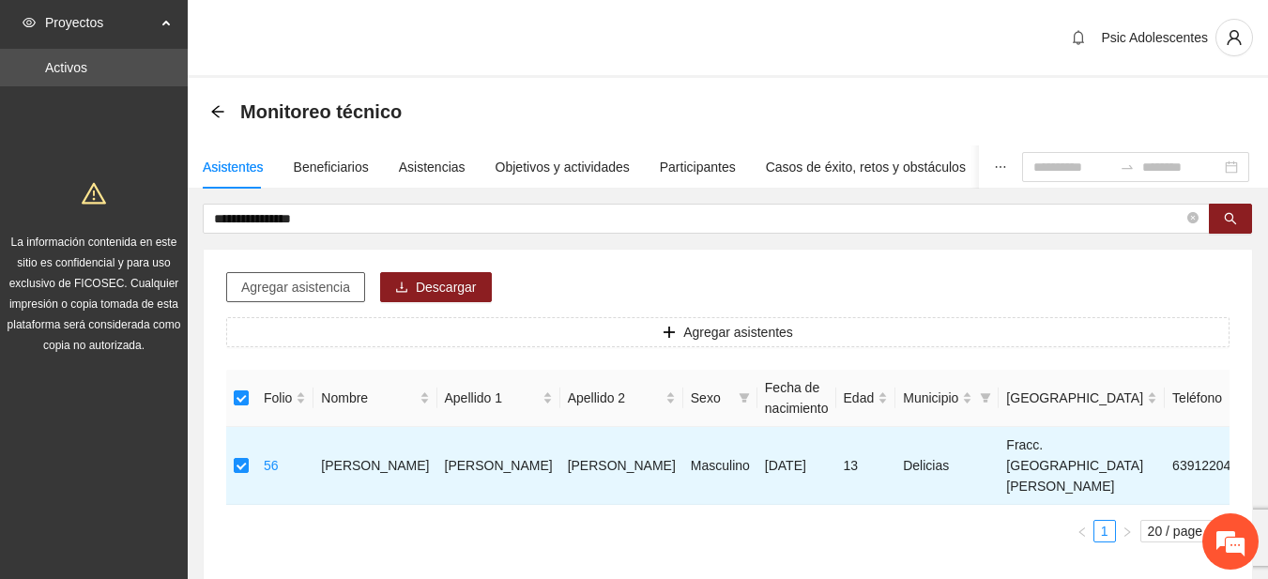
click at [285, 282] on span "Agregar asistencia" at bounding box center [295, 287] width 109 height 21
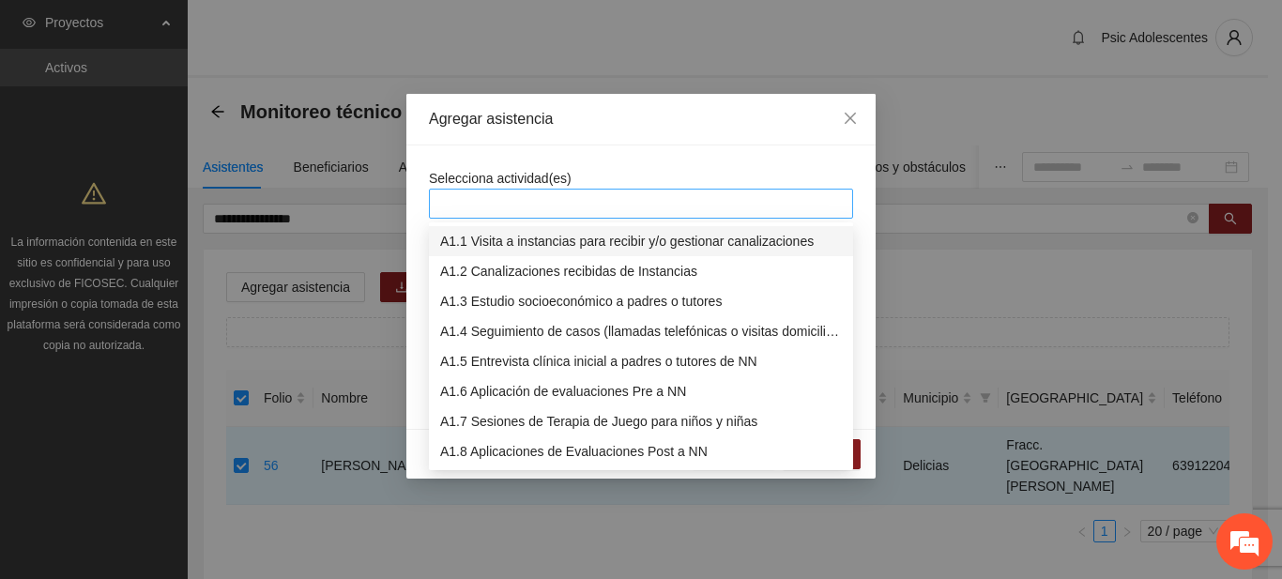
click at [529, 215] on div at bounding box center [641, 204] width 424 height 30
type input "****"
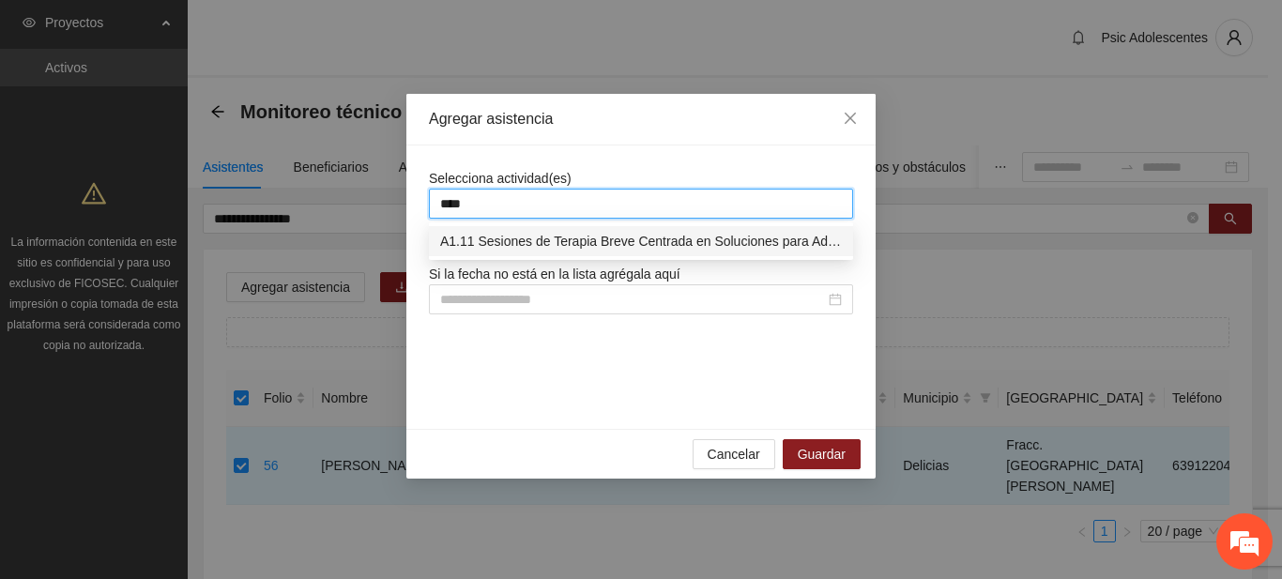
click at [529, 244] on div "A1.11 Sesiones de Terapia Breve Centrada en Soluciones para Adolescentes" at bounding box center [641, 241] width 402 height 21
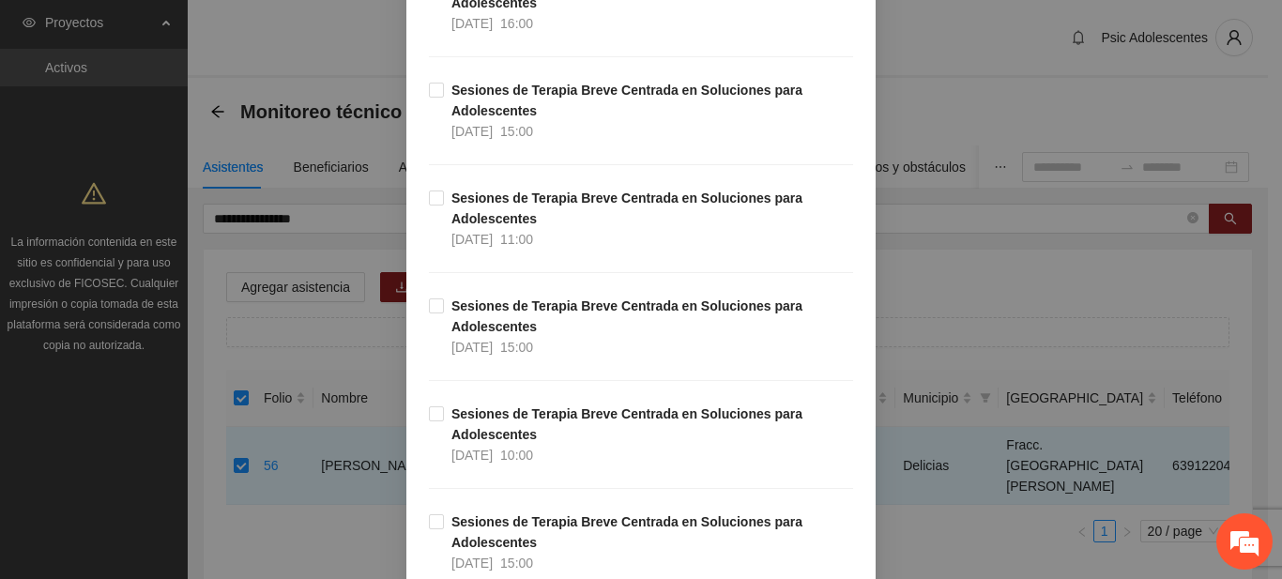
scroll to position [19803, 0]
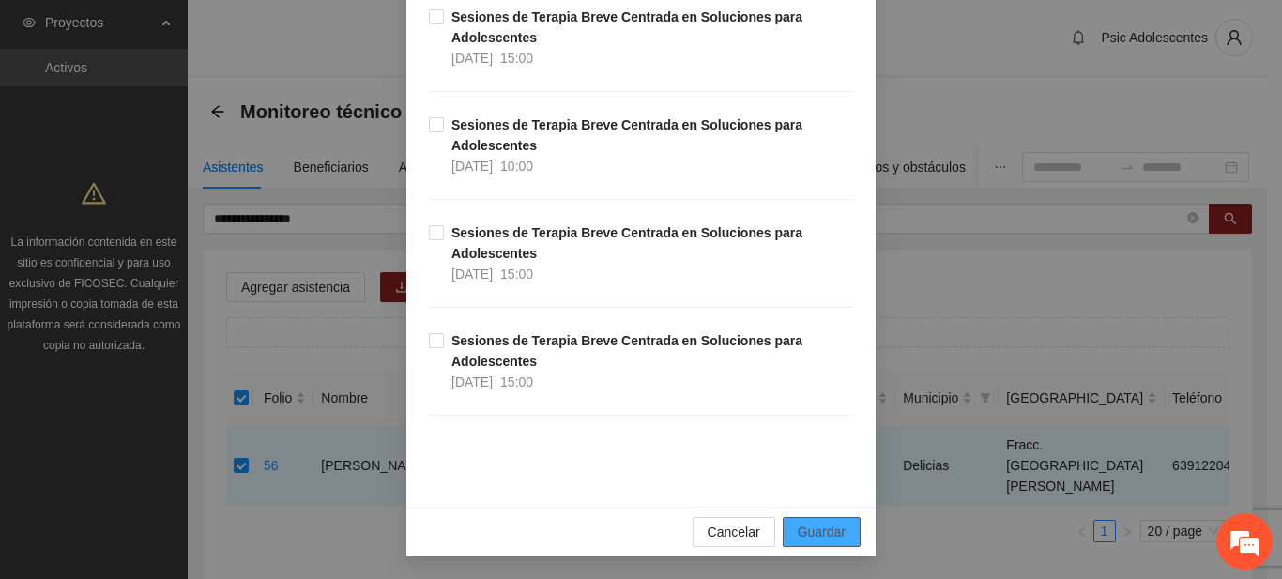
click at [830, 534] on span "Guardar" at bounding box center [822, 532] width 48 height 21
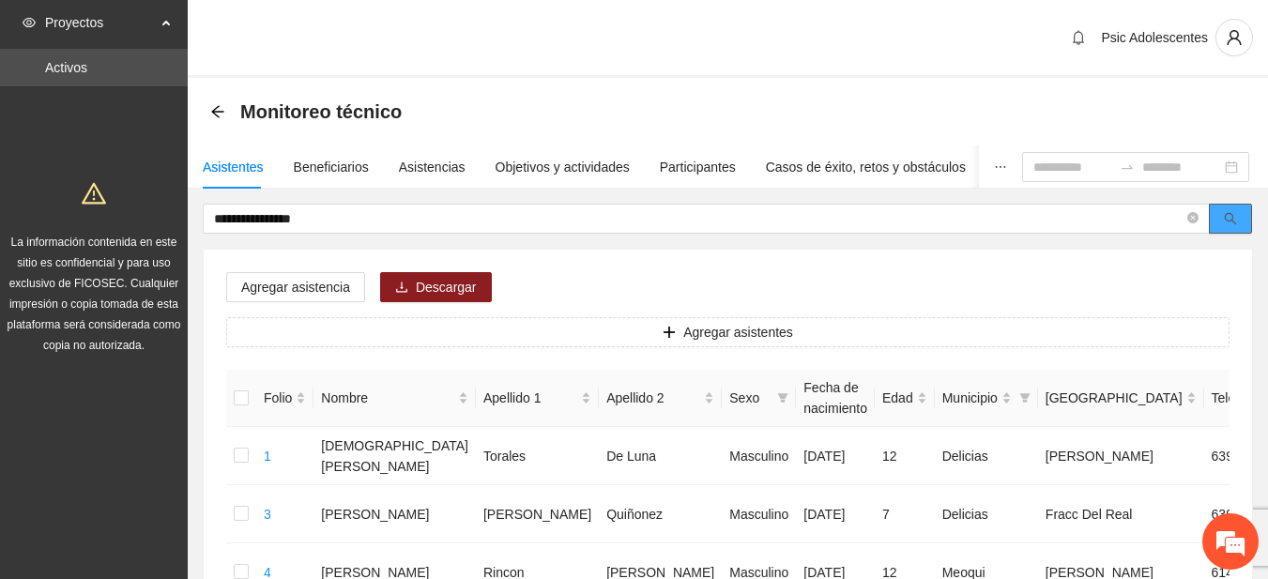
click at [1226, 225] on span "search" at bounding box center [1230, 219] width 13 height 15
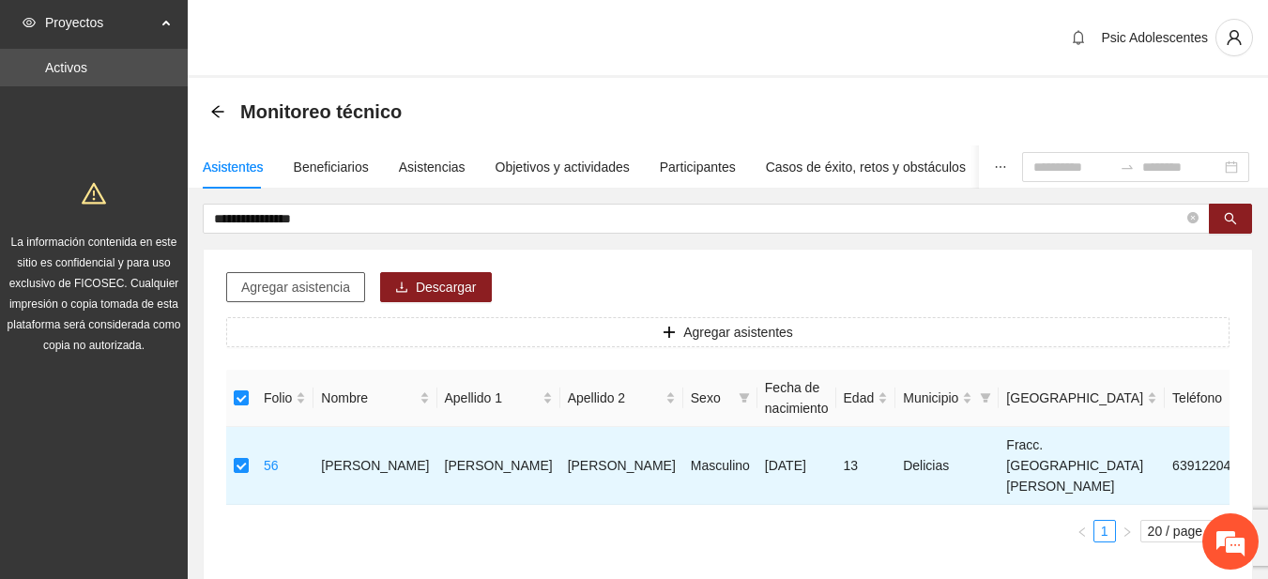
click at [291, 283] on span "Agregar asistencia" at bounding box center [295, 287] width 109 height 21
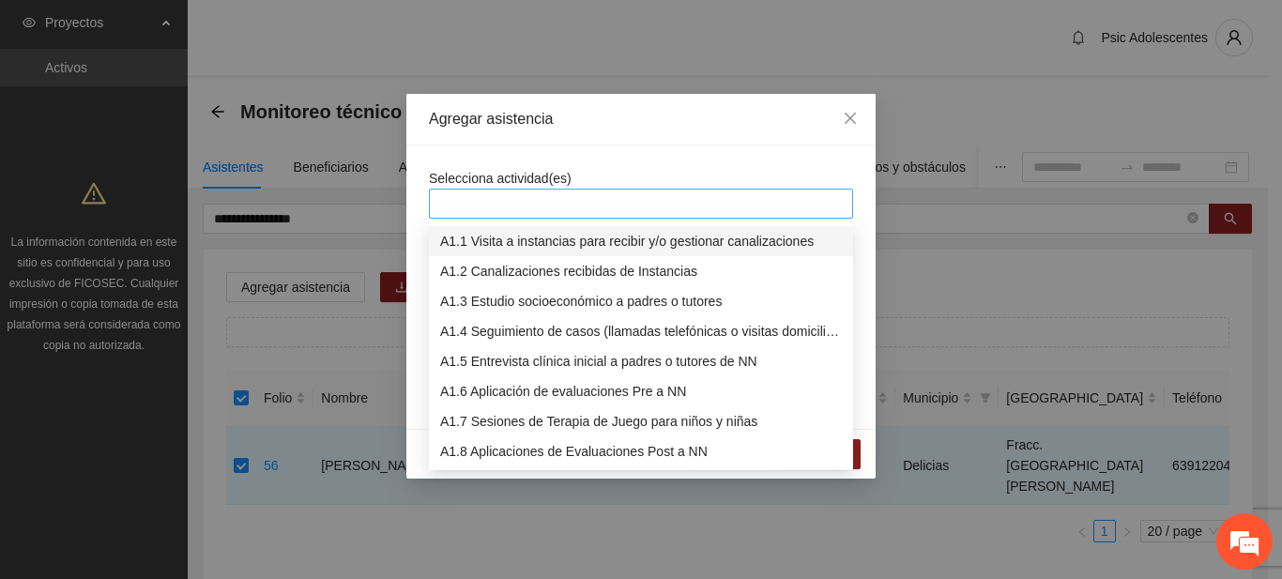
click at [479, 207] on div at bounding box center [641, 203] width 415 height 23
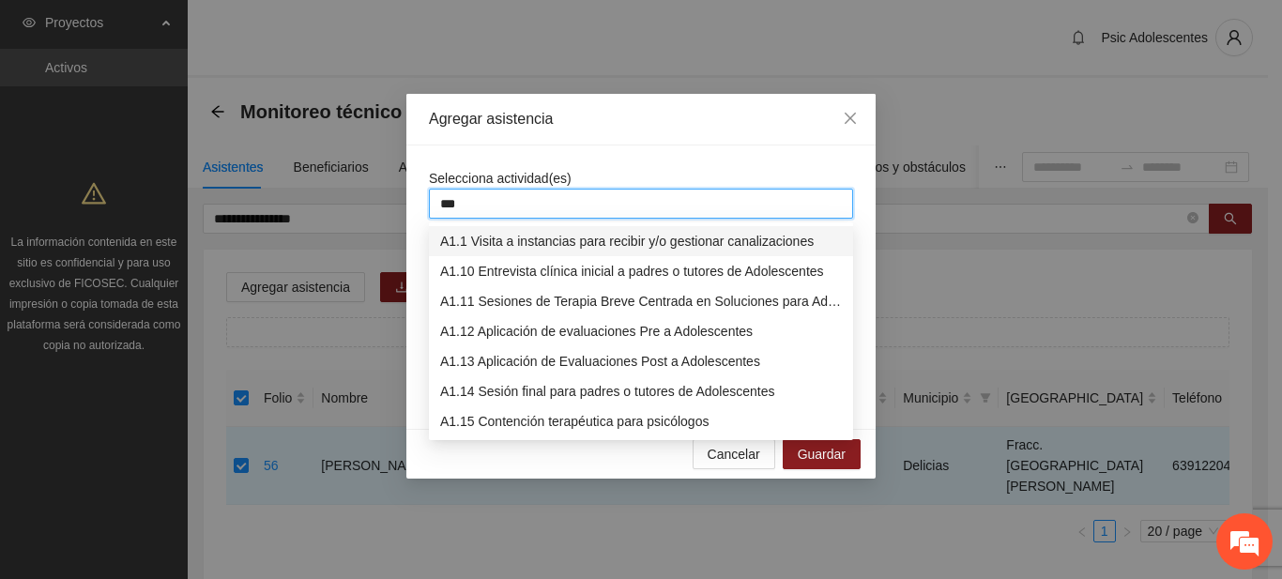
type input "****"
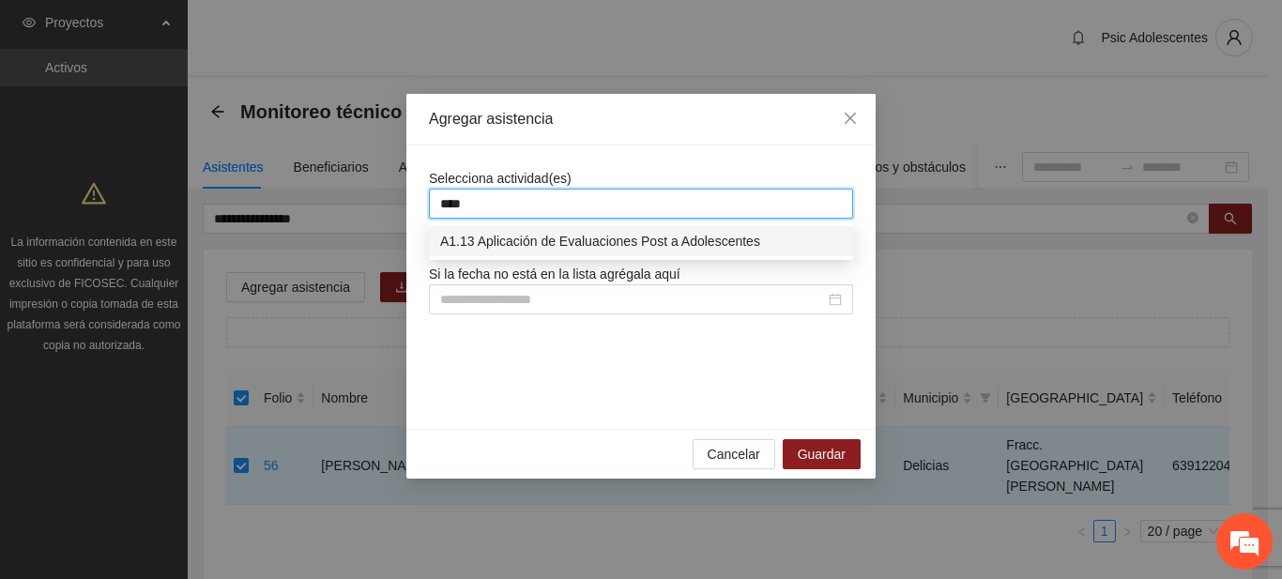
click at [550, 243] on div "A1.13 Aplicación de Evaluaciones Post a Adolescentes" at bounding box center [641, 241] width 402 height 21
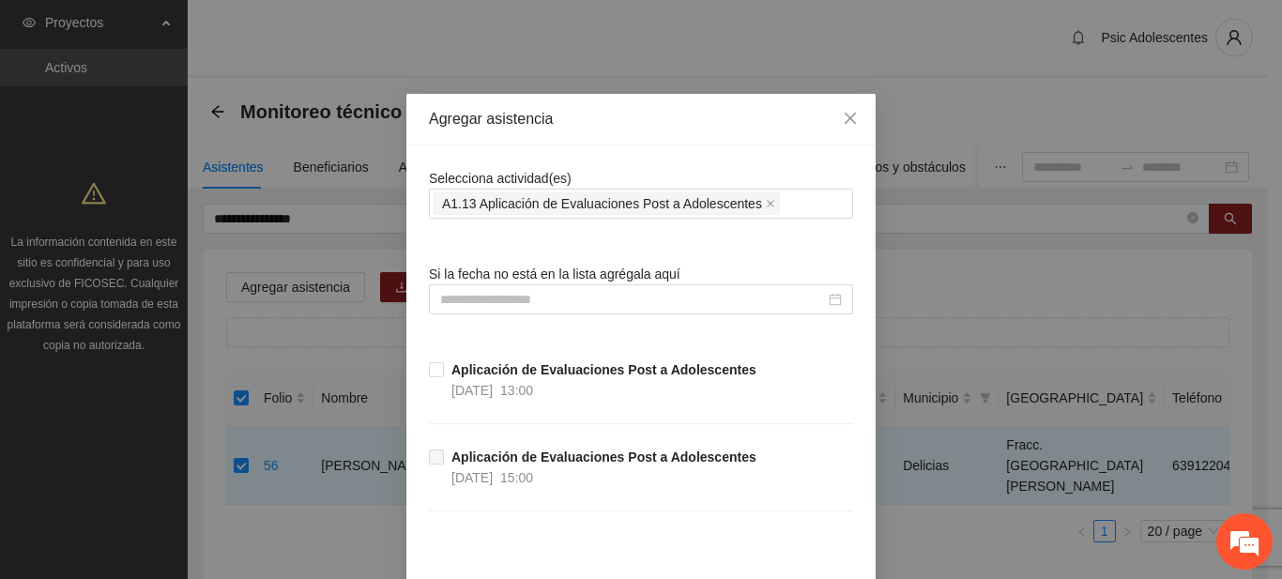
click at [652, 164] on div "Selecciona actividad(es) A1.13 Aplicación de Evaluaciones Post a Adolescentes S…" at bounding box center [640, 373] width 469 height 457
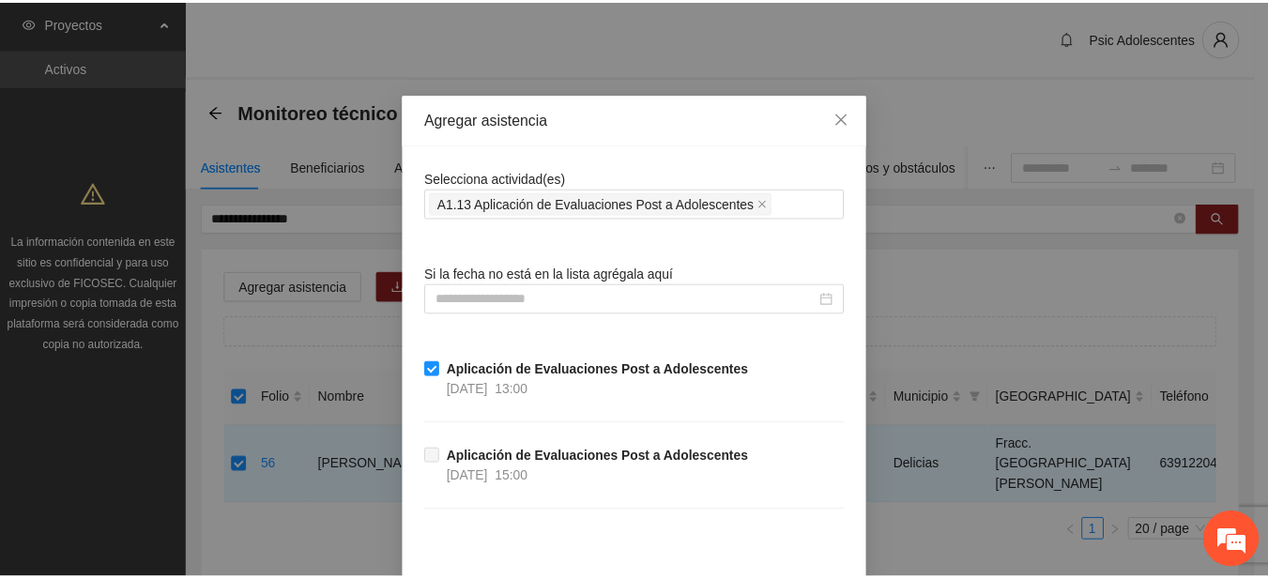
scroll to position [96, 0]
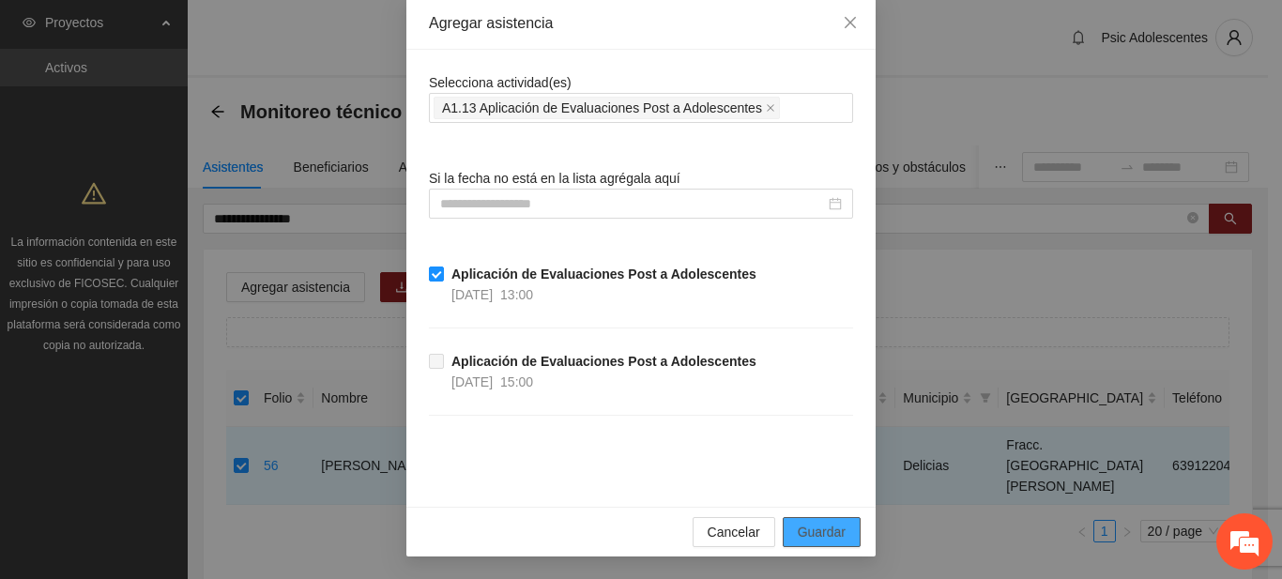
click at [817, 535] on span "Guardar" at bounding box center [822, 532] width 48 height 21
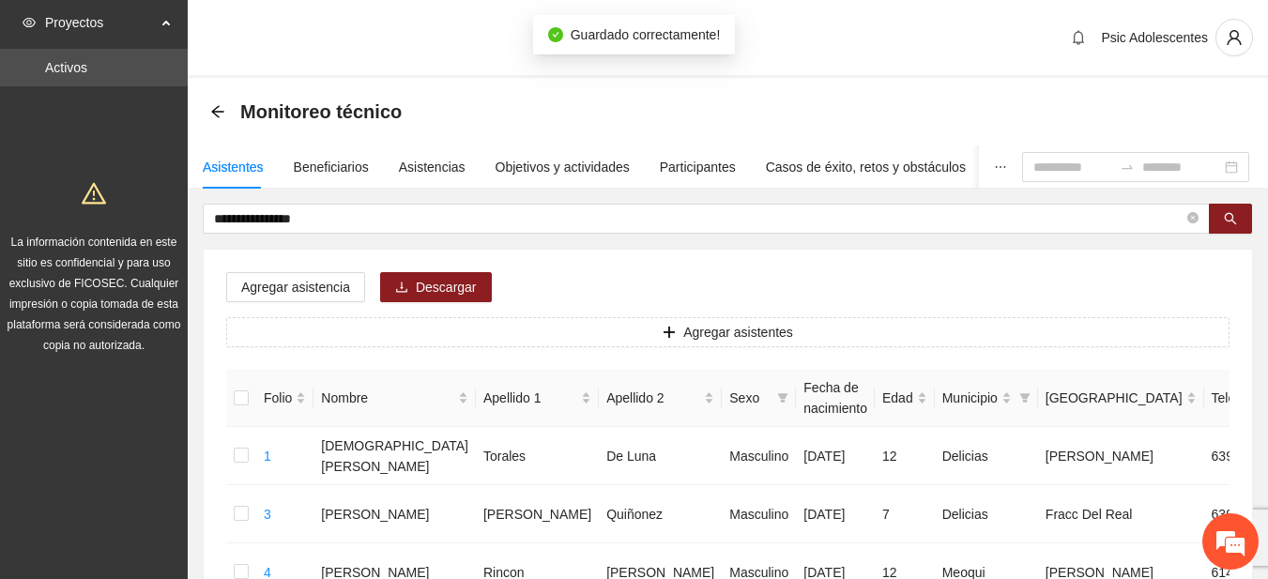
click at [209, 114] on div "Monitoreo técnico" at bounding box center [728, 112] width 1080 height 68
click at [221, 113] on icon "arrow-left" at bounding box center [217, 111] width 15 height 15
